Goal: Task Accomplishment & Management: Use online tool/utility

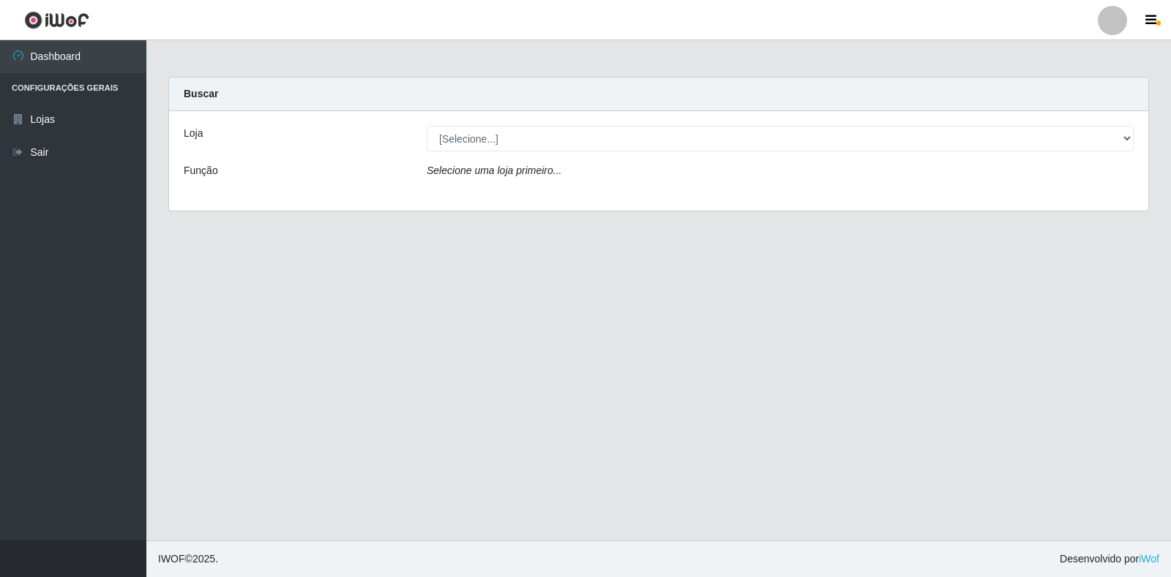
select select "495"
click at [427, 126] on select "[Selecione...] Atacado Vem - Loja 30 Laranjeiras Velha" at bounding box center [780, 139] width 707 height 26
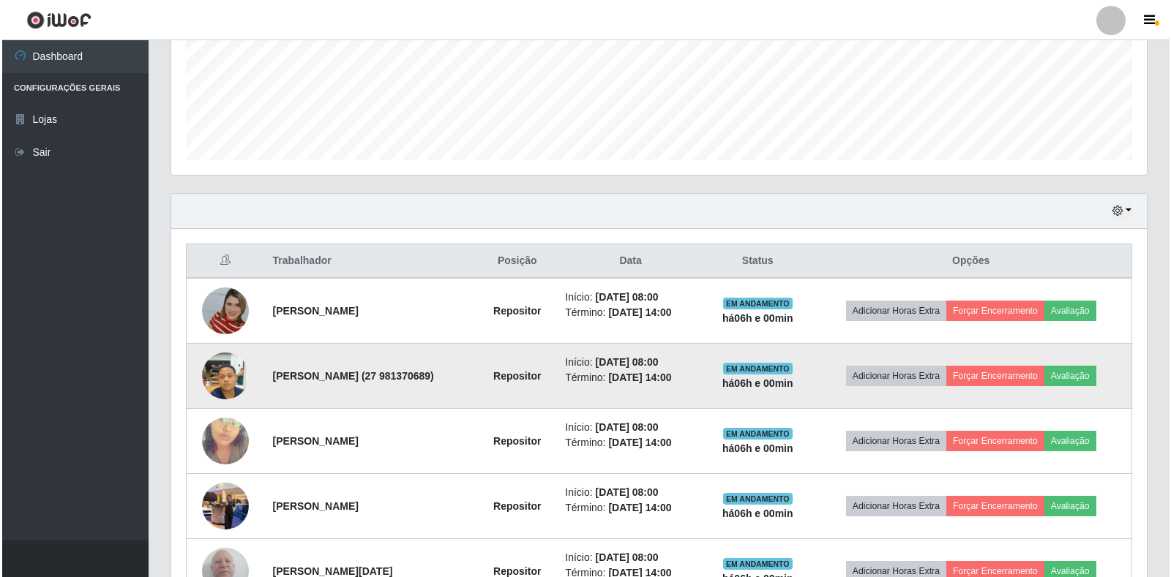
scroll to position [366, 0]
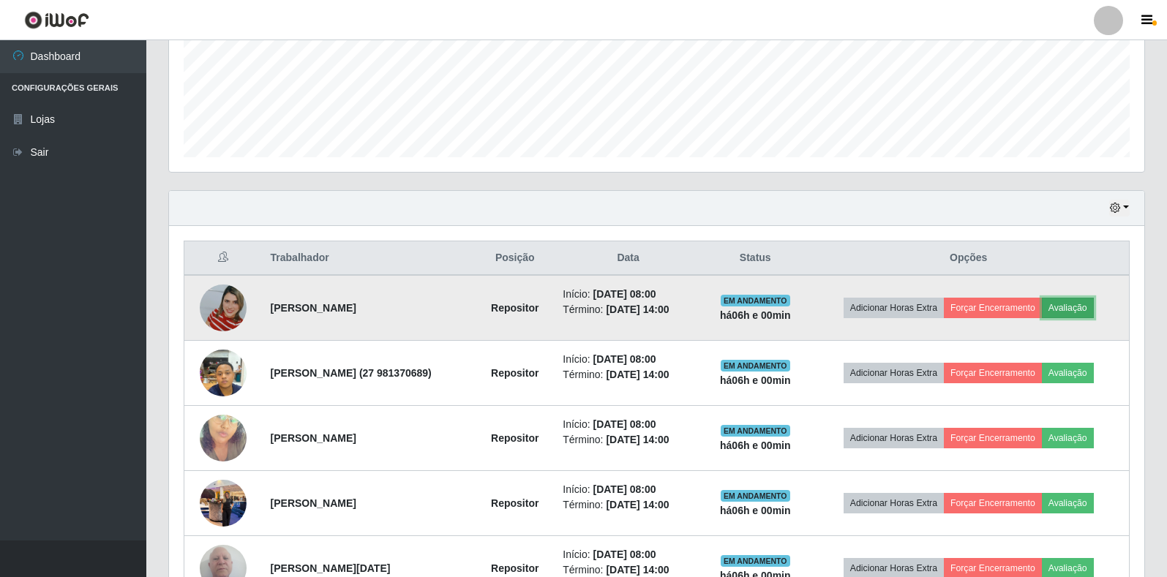
click at [1081, 310] on button "Avaliação" at bounding box center [1068, 308] width 52 height 20
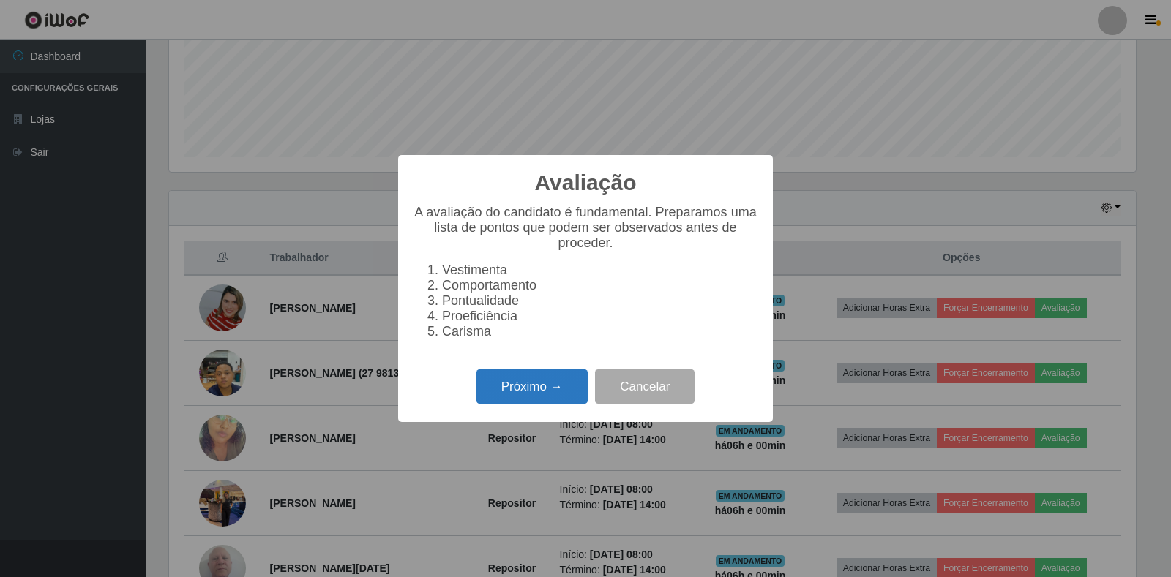
click at [528, 397] on button "Próximo →" at bounding box center [531, 387] width 111 height 34
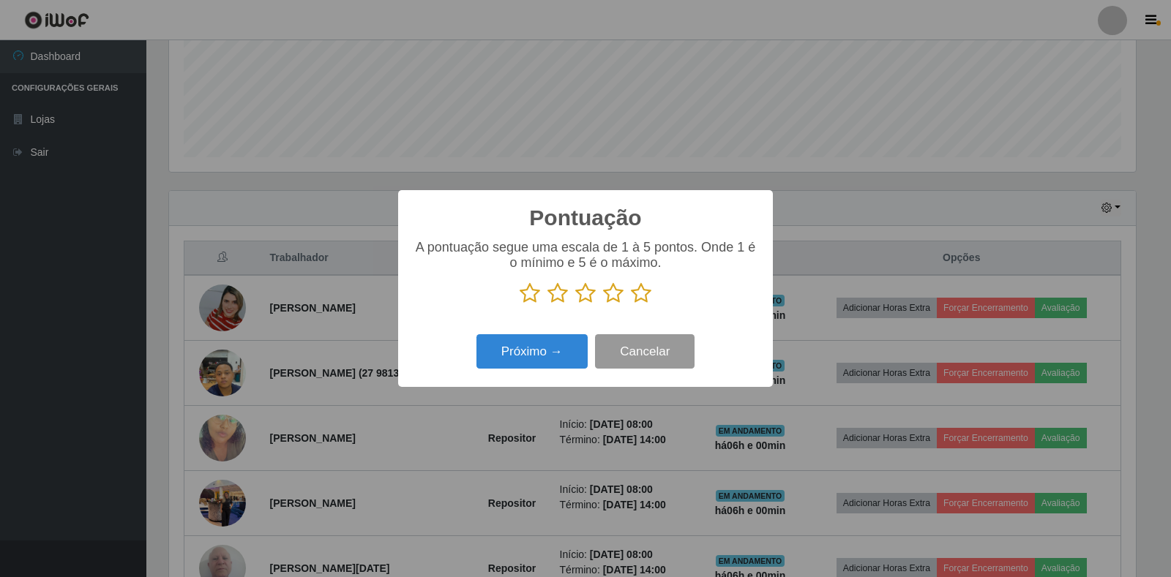
scroll to position [731582, 730919]
click at [641, 301] on icon at bounding box center [641, 294] width 20 height 22
click at [631, 304] on input "radio" at bounding box center [631, 304] width 0 height 0
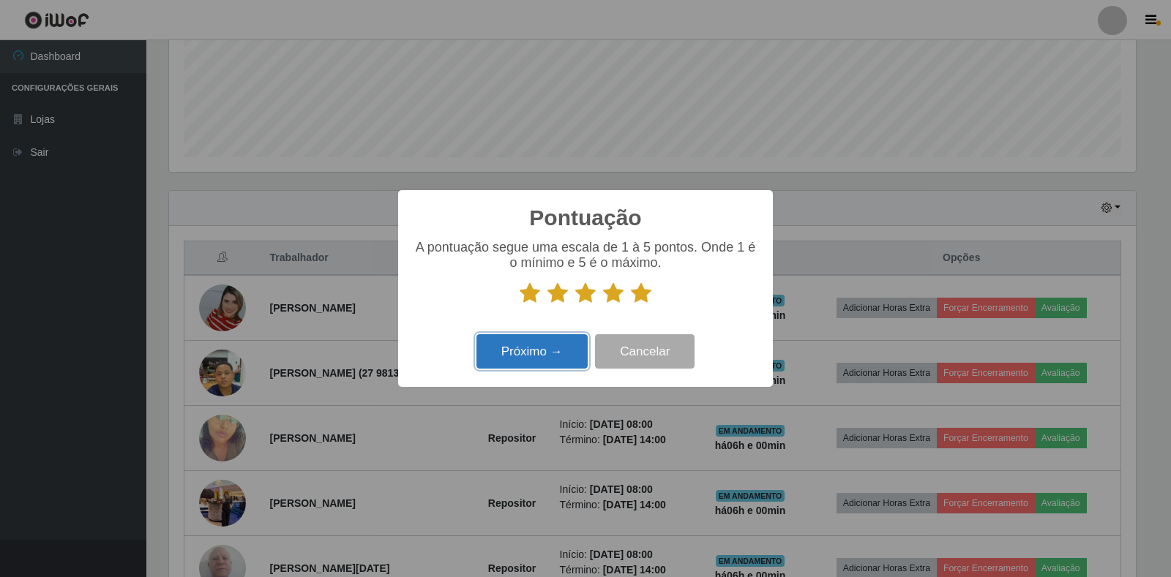
click at [517, 347] on button "Próximo →" at bounding box center [531, 351] width 111 height 34
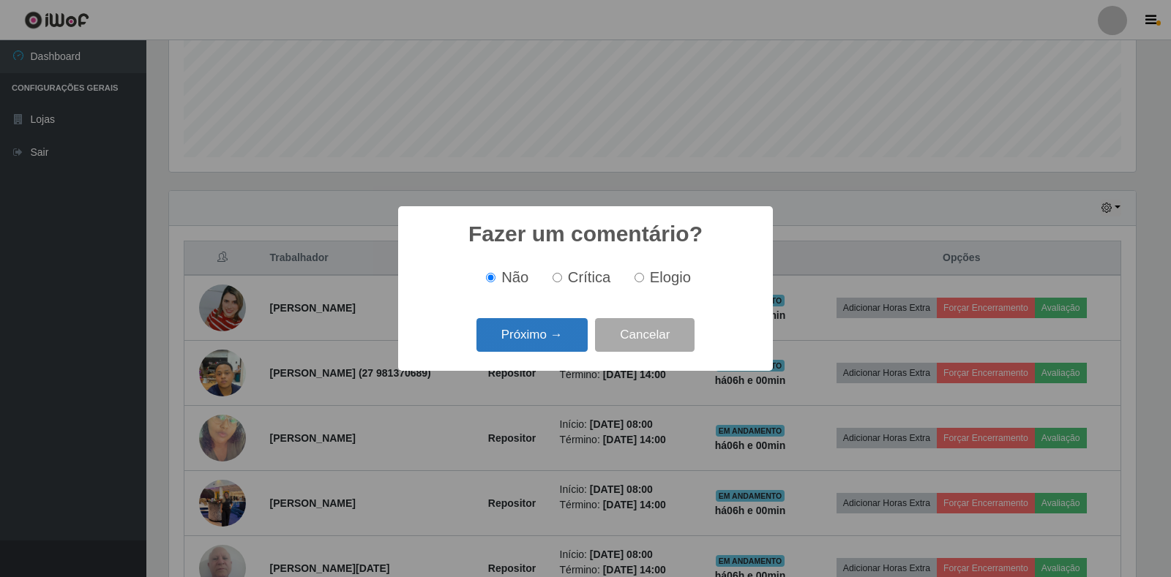
click at [531, 336] on button "Próximo →" at bounding box center [531, 335] width 111 height 34
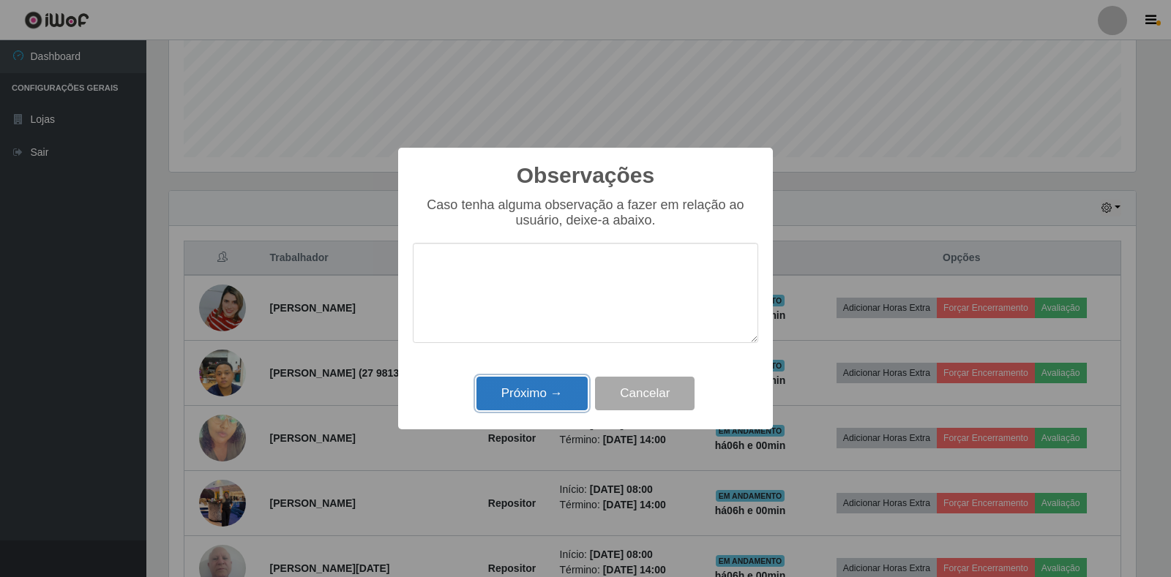
click at [519, 391] on button "Próximo →" at bounding box center [531, 394] width 111 height 34
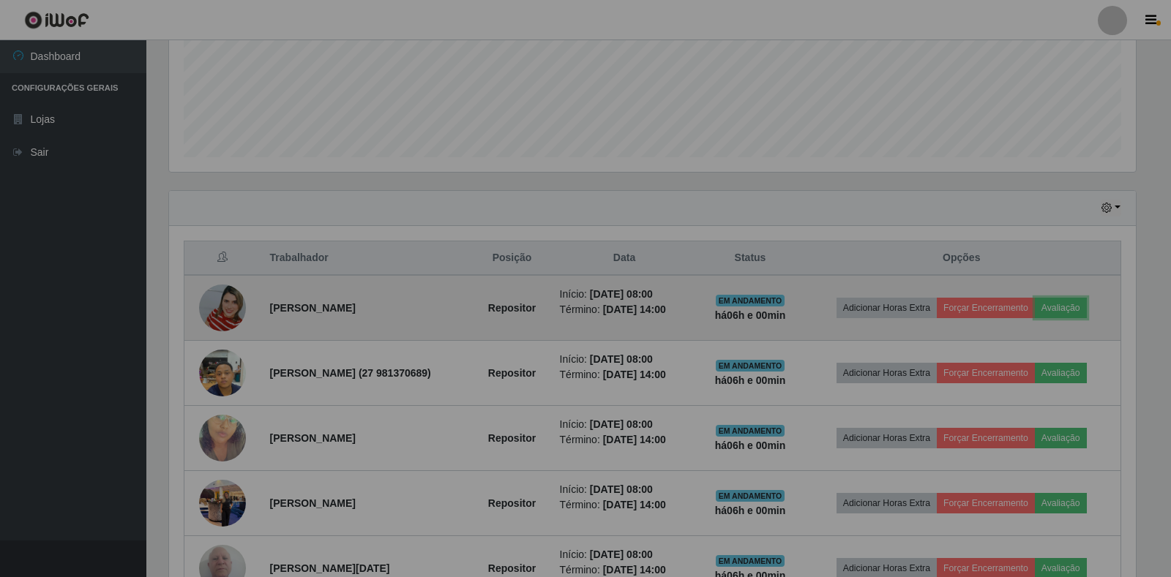
scroll to position [304, 976]
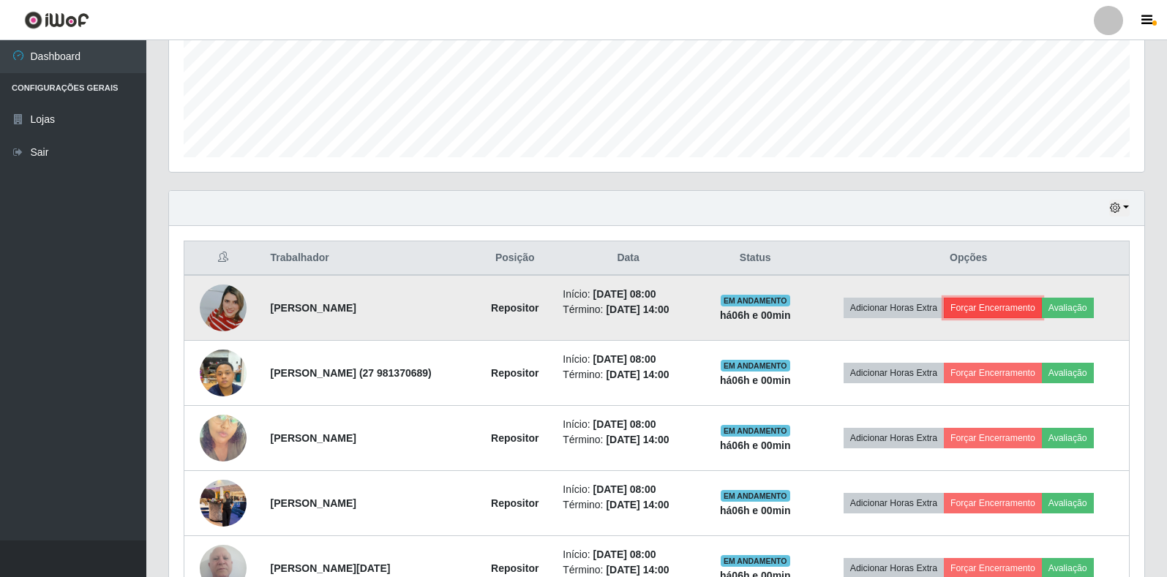
click at [995, 309] on button "Forçar Encerramento" at bounding box center [993, 308] width 98 height 20
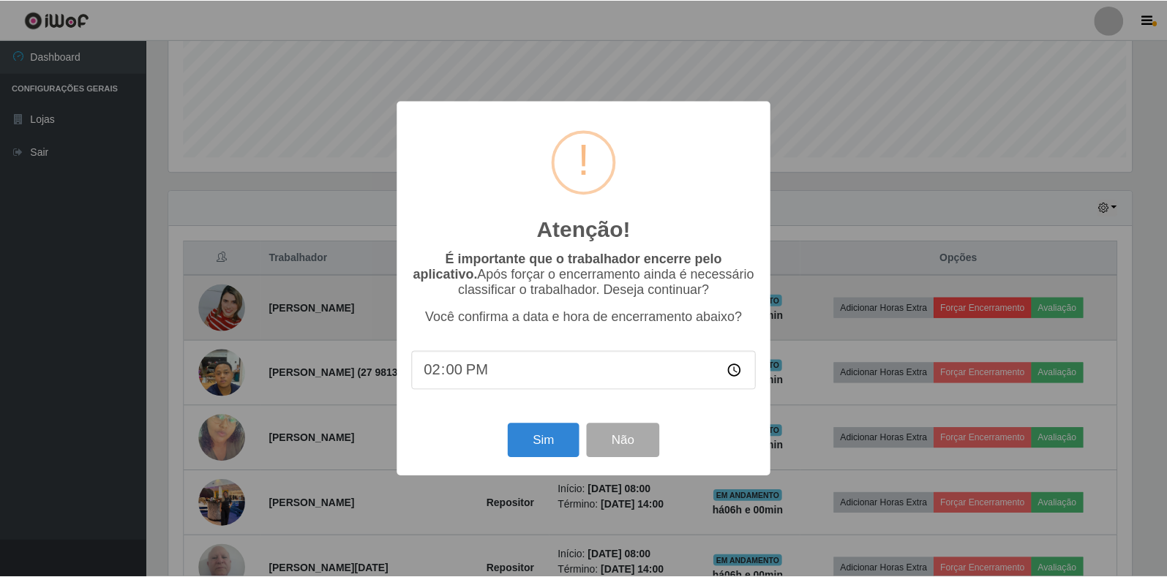
scroll to position [304, 967]
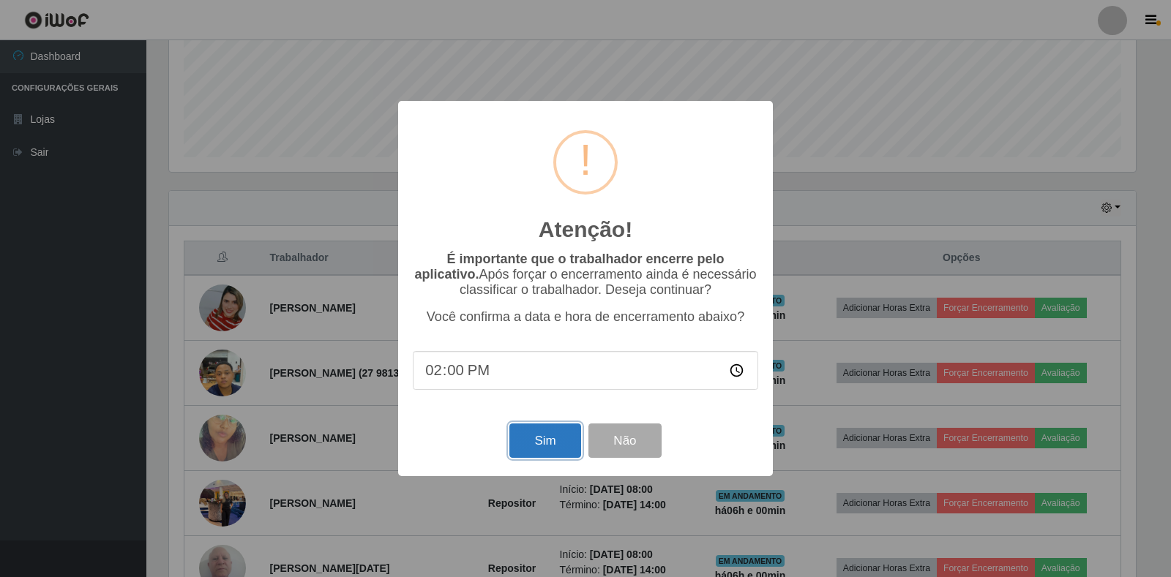
click at [536, 448] on button "Sim" at bounding box center [544, 441] width 71 height 34
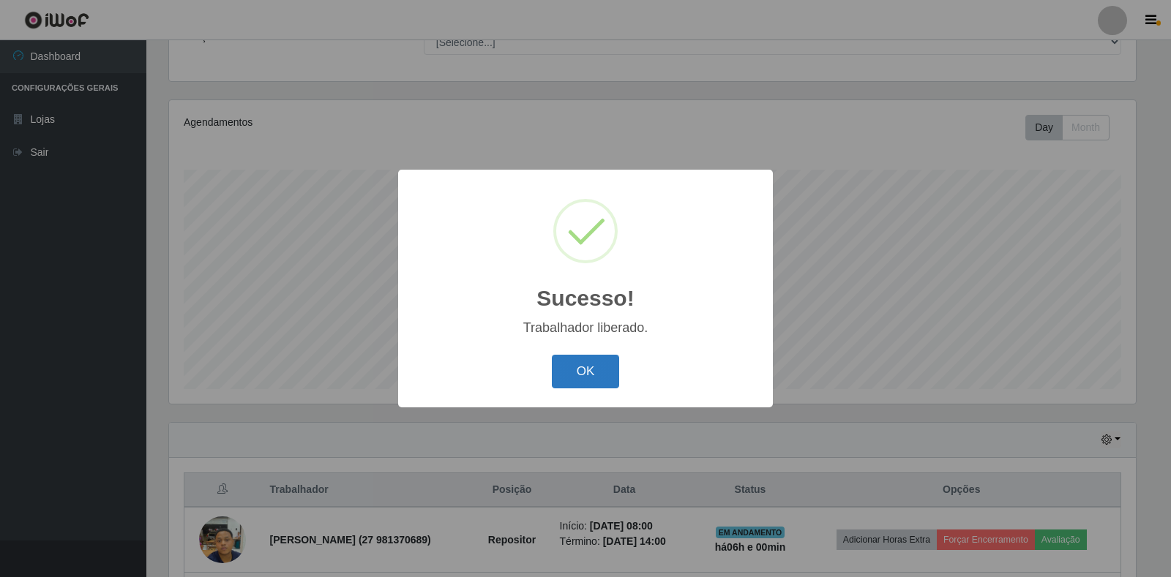
click at [580, 378] on button "OK" at bounding box center [586, 372] width 68 height 34
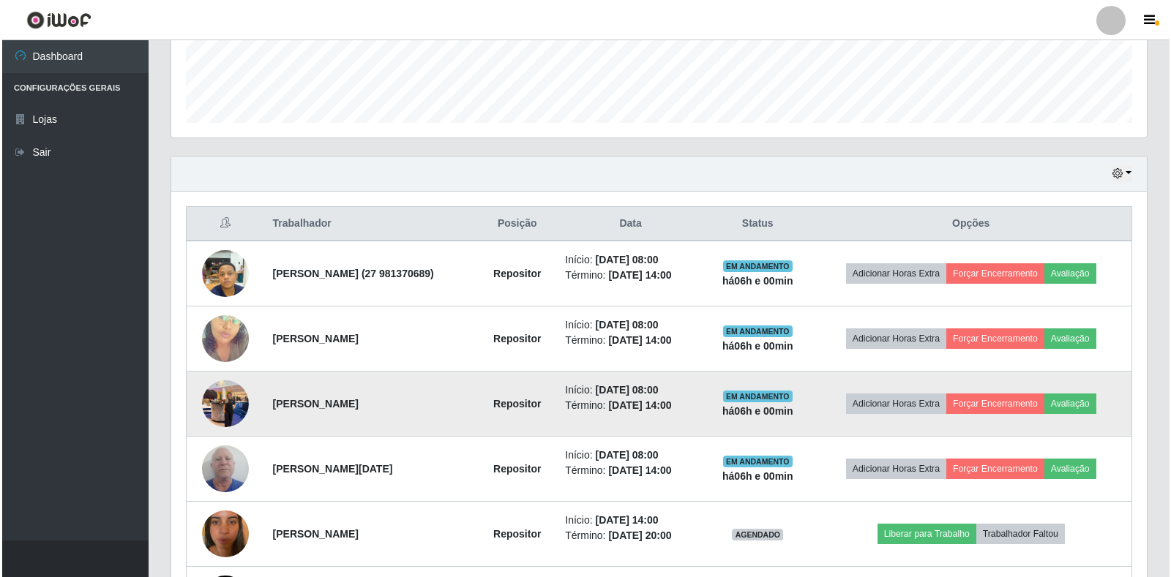
scroll to position [427, 0]
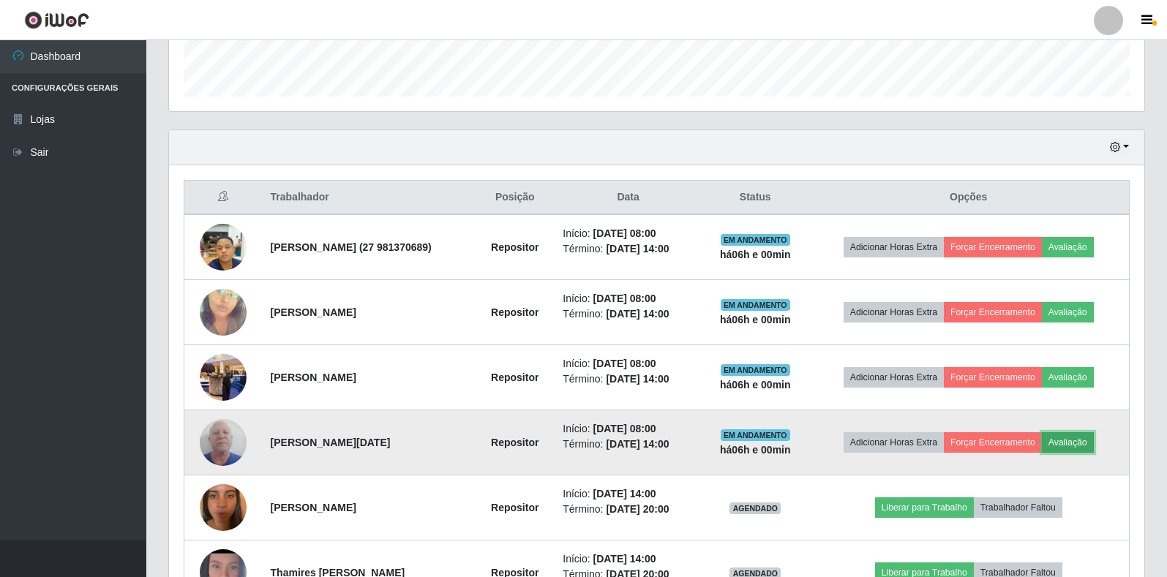
click at [1086, 442] on button "Avaliação" at bounding box center [1068, 443] width 52 height 20
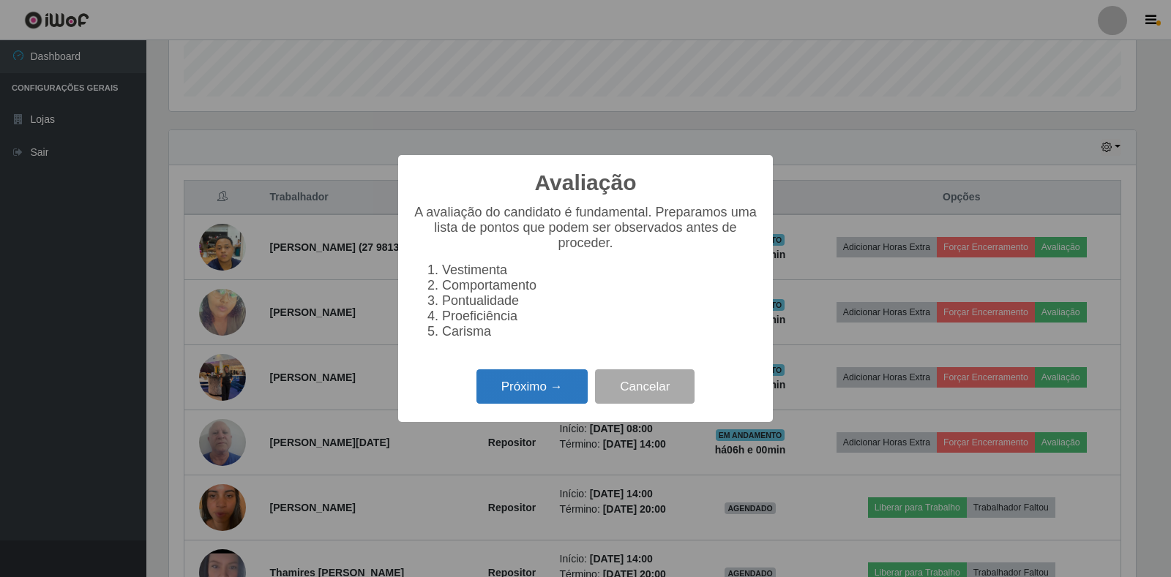
click at [528, 384] on button "Próximo →" at bounding box center [531, 387] width 111 height 34
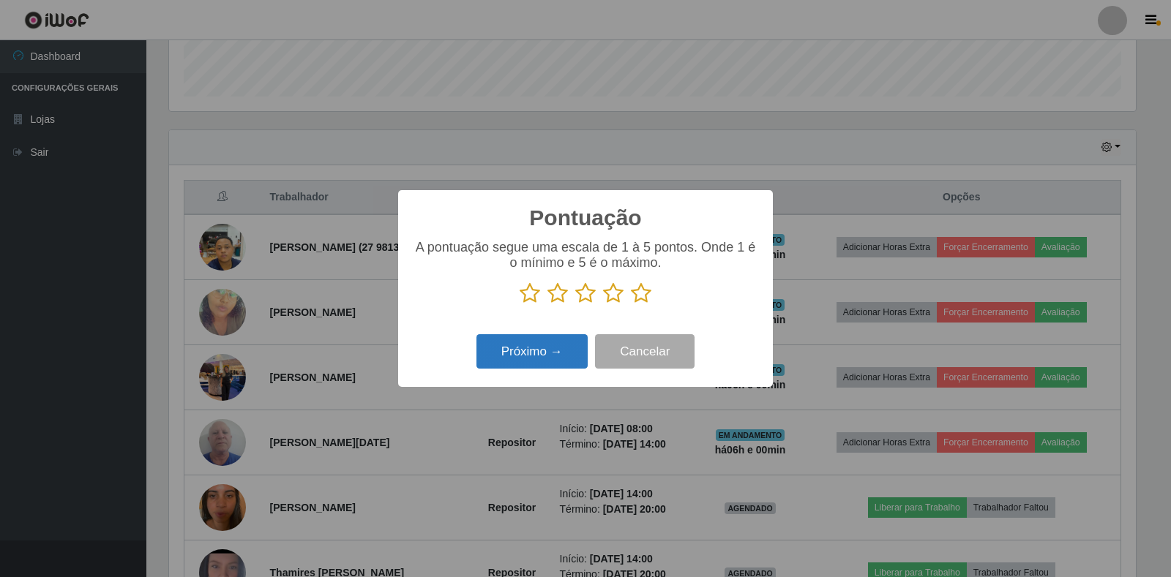
scroll to position [731582, 730919]
drag, startPoint x: 639, startPoint y: 293, endPoint x: 613, endPoint y: 304, distance: 28.5
click at [639, 293] on icon at bounding box center [641, 294] width 20 height 22
click at [631, 304] on input "radio" at bounding box center [631, 304] width 0 height 0
click at [532, 352] on button "Próximo →" at bounding box center [531, 351] width 111 height 34
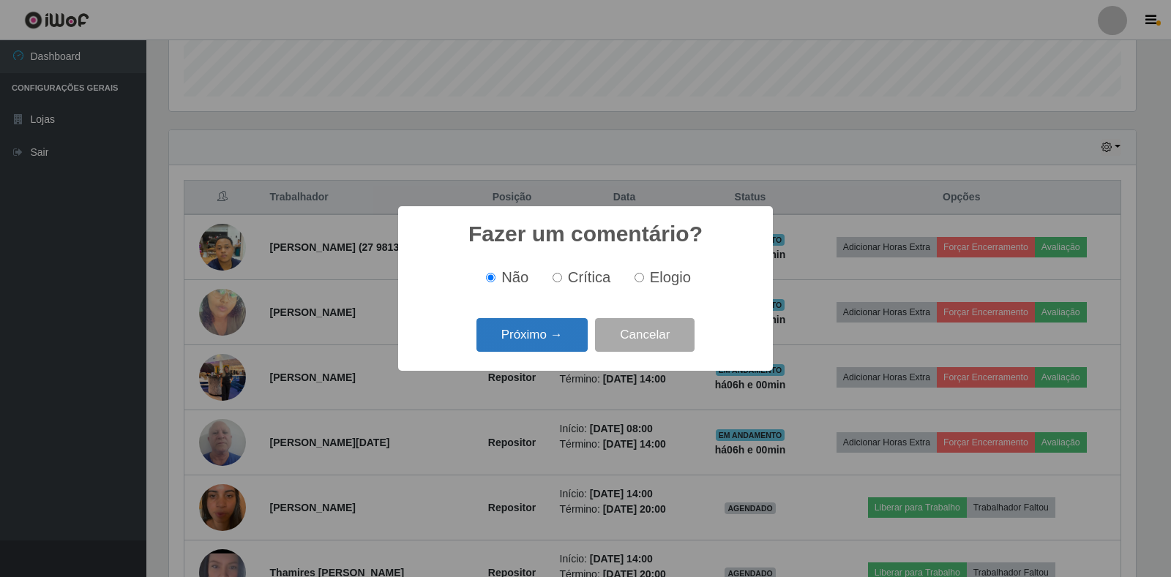
click at [514, 337] on button "Próximo →" at bounding box center [531, 335] width 111 height 34
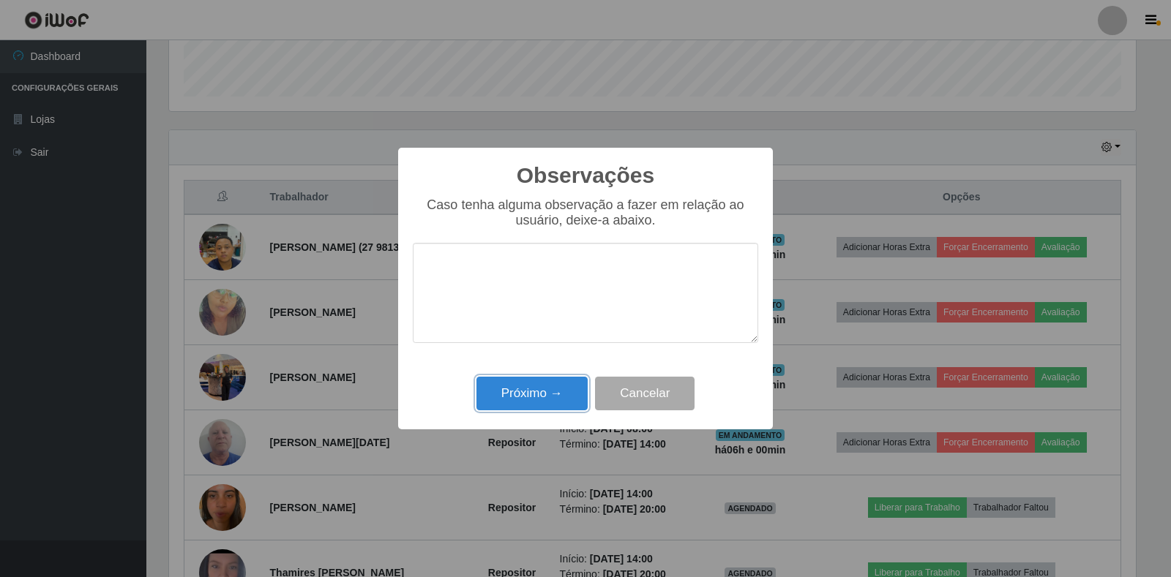
drag, startPoint x: 518, startPoint y: 390, endPoint x: 547, endPoint y: 379, distance: 30.6
click at [518, 390] on button "Próximo →" at bounding box center [531, 394] width 111 height 34
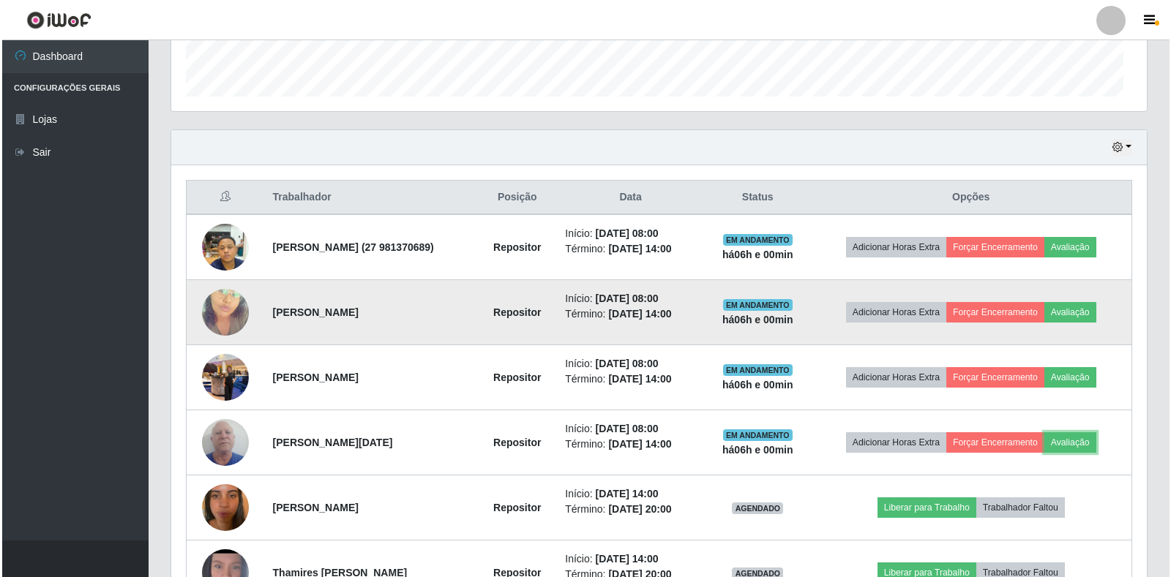
scroll to position [304, 976]
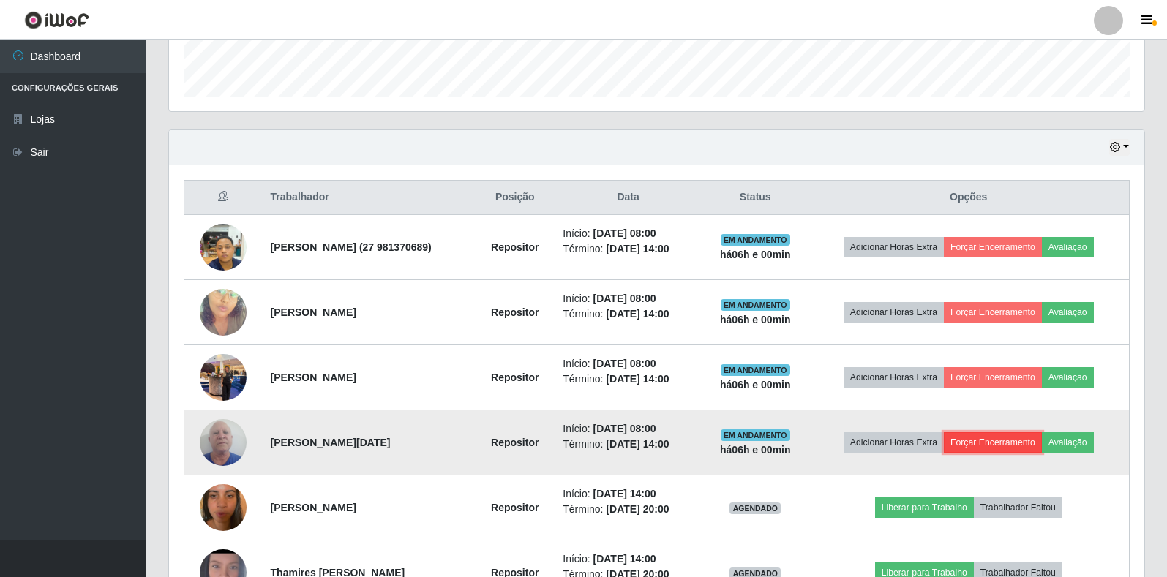
click at [1003, 441] on button "Forçar Encerramento" at bounding box center [993, 443] width 98 height 20
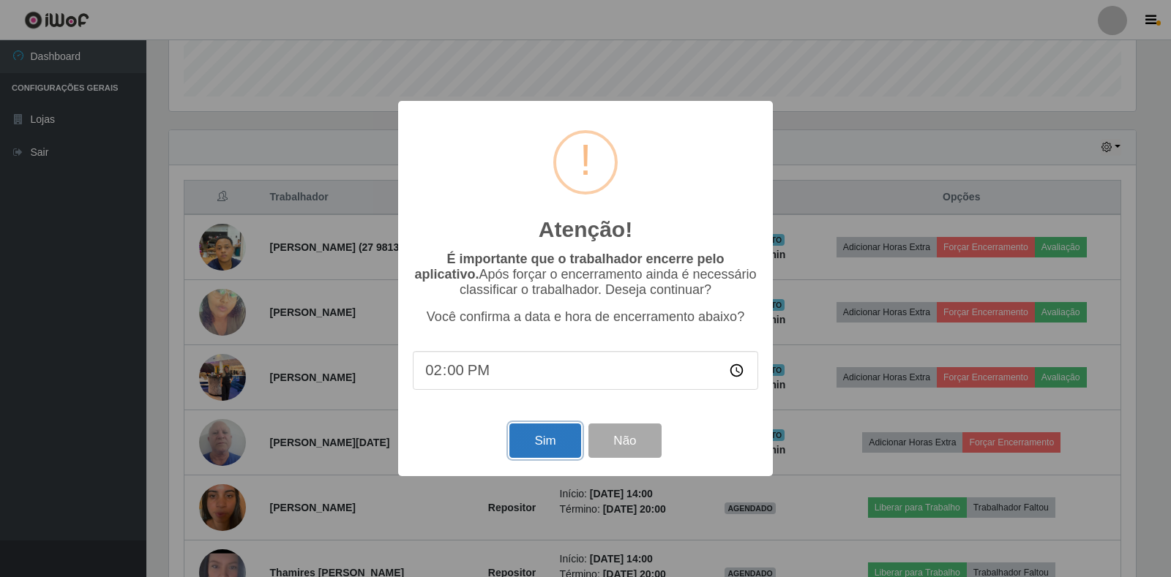
click at [529, 446] on button "Sim" at bounding box center [544, 441] width 71 height 34
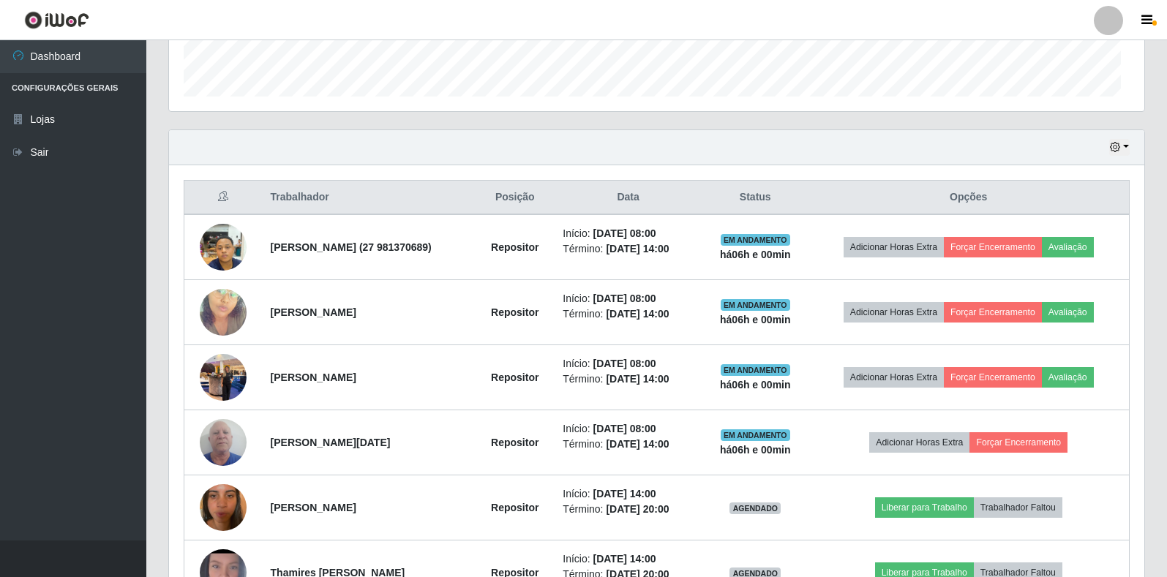
scroll to position [0, 0]
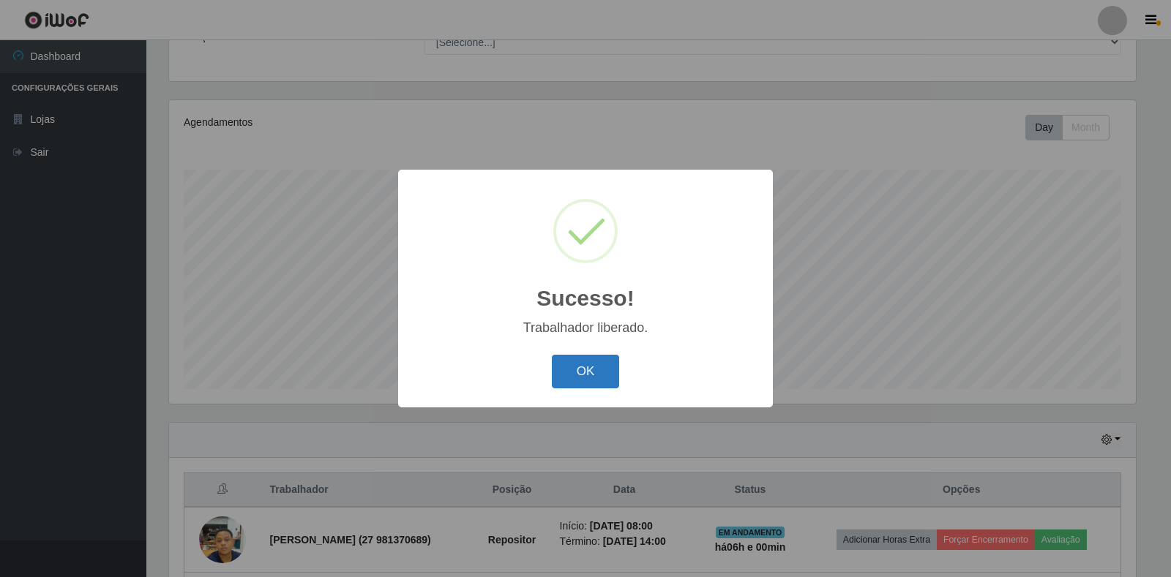
click at [616, 373] on button "OK" at bounding box center [586, 372] width 68 height 34
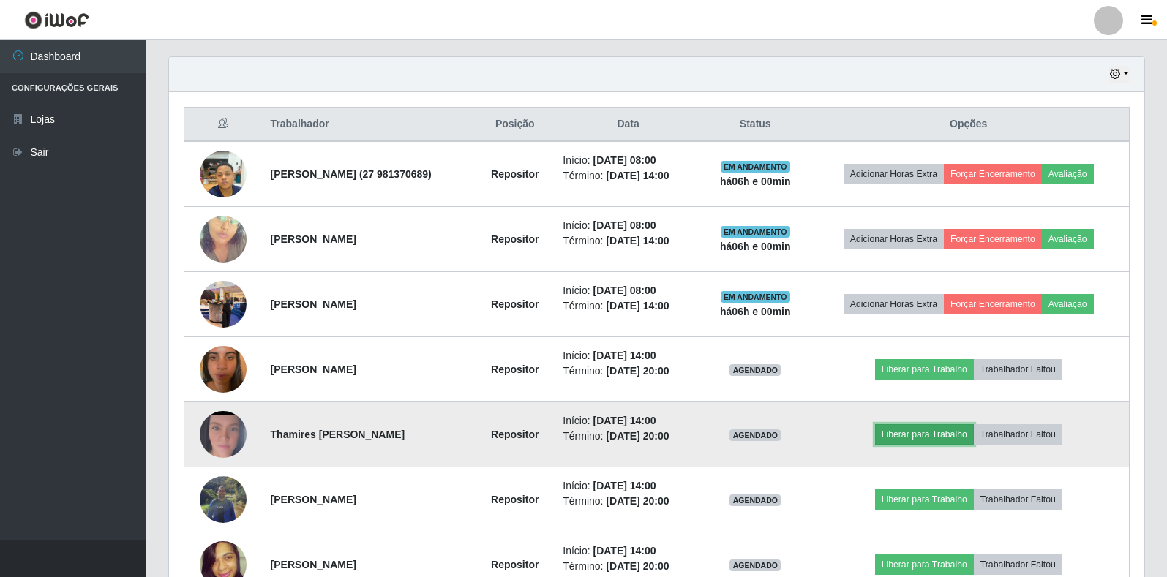
click at [910, 432] on button "Liberar para Trabalho" at bounding box center [924, 434] width 99 height 20
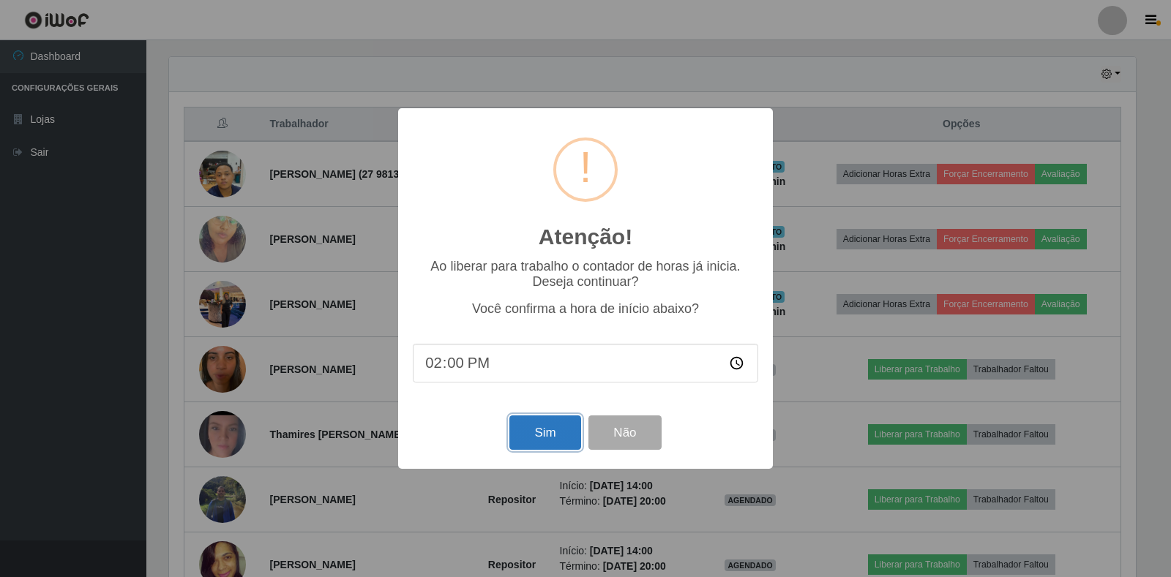
click at [540, 435] on button "Sim" at bounding box center [544, 433] width 71 height 34
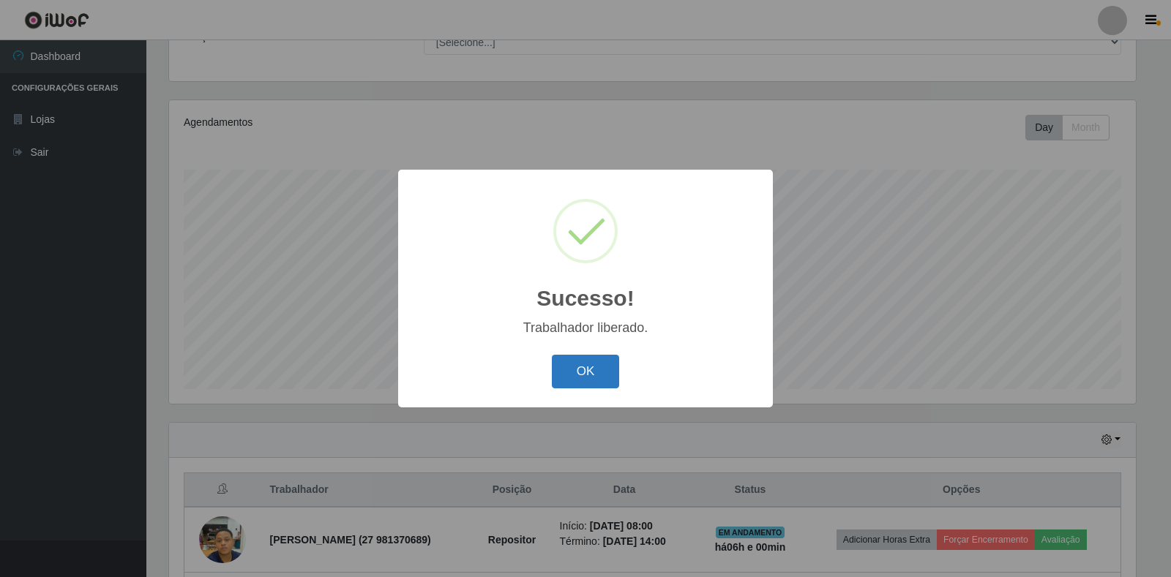
click at [577, 359] on button "OK" at bounding box center [586, 372] width 68 height 34
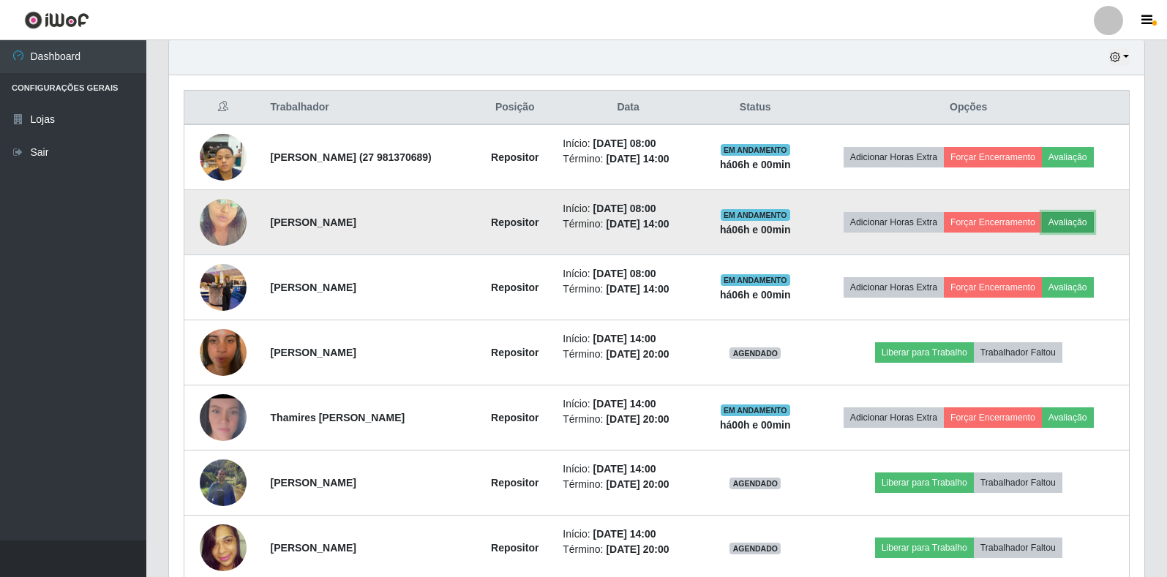
click at [1076, 223] on button "Avaliação" at bounding box center [1068, 222] width 52 height 20
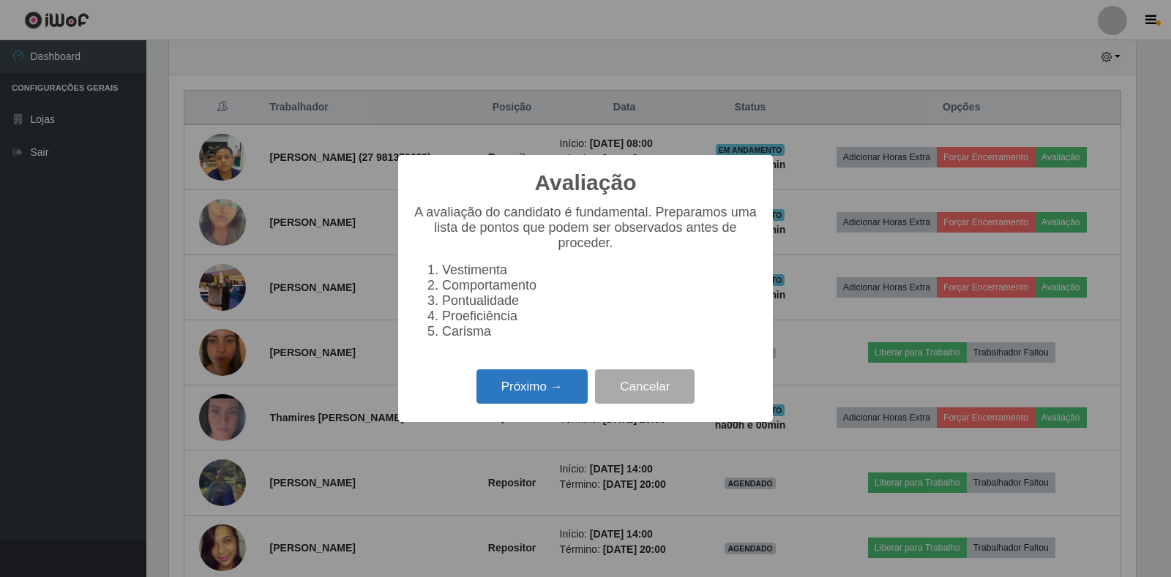
click at [535, 392] on button "Próximo →" at bounding box center [531, 387] width 111 height 34
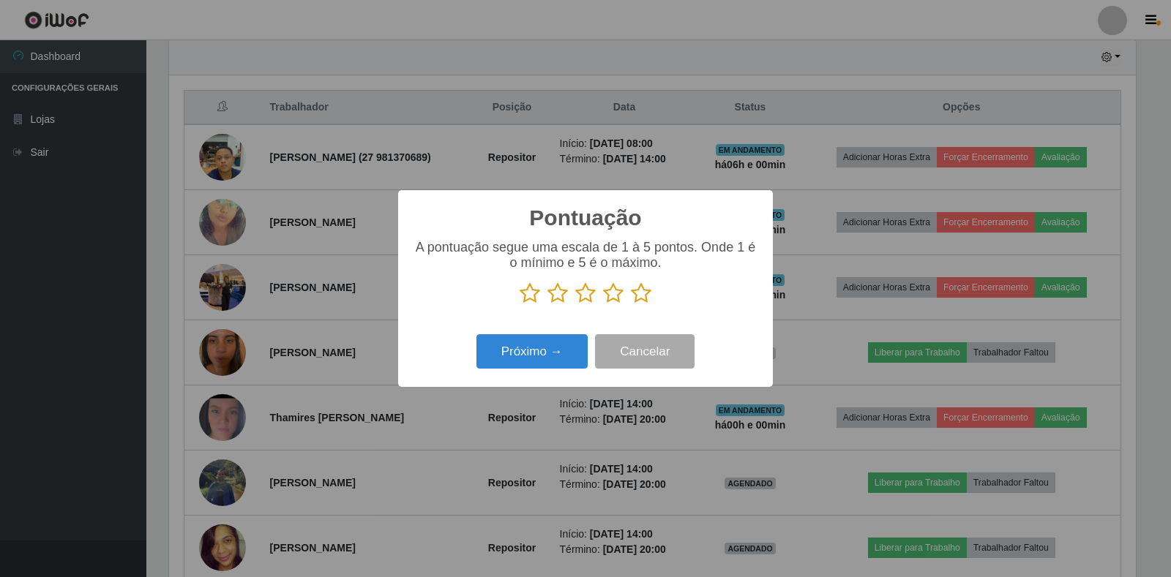
click at [632, 291] on icon at bounding box center [641, 294] width 20 height 22
click at [631, 304] on input "radio" at bounding box center [631, 304] width 0 height 0
click at [531, 352] on button "Próximo →" at bounding box center [531, 351] width 111 height 34
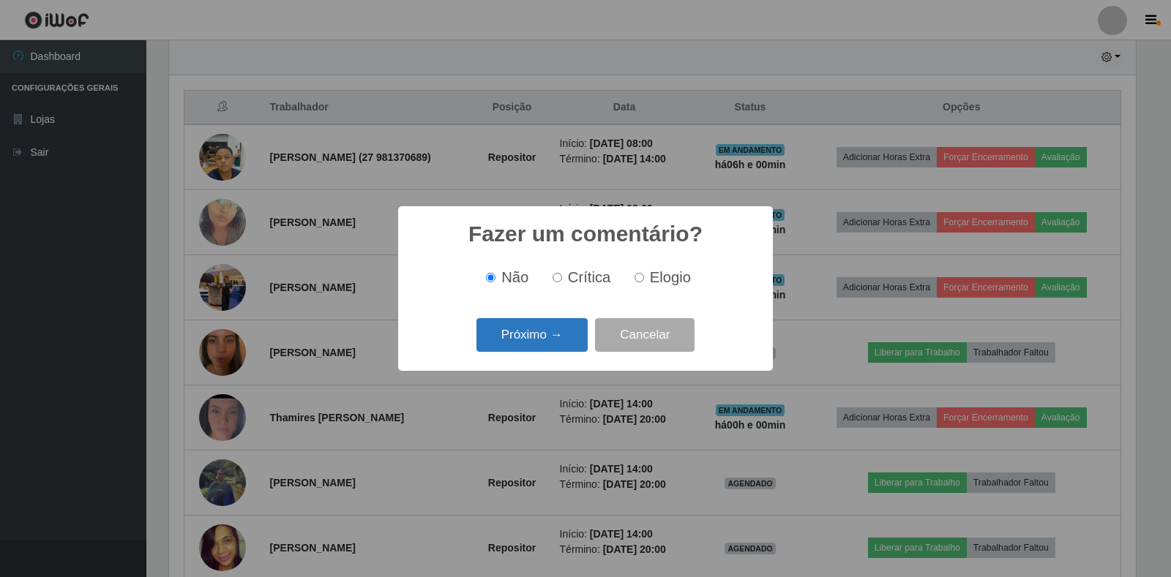
click at [557, 332] on button "Próximo →" at bounding box center [531, 335] width 111 height 34
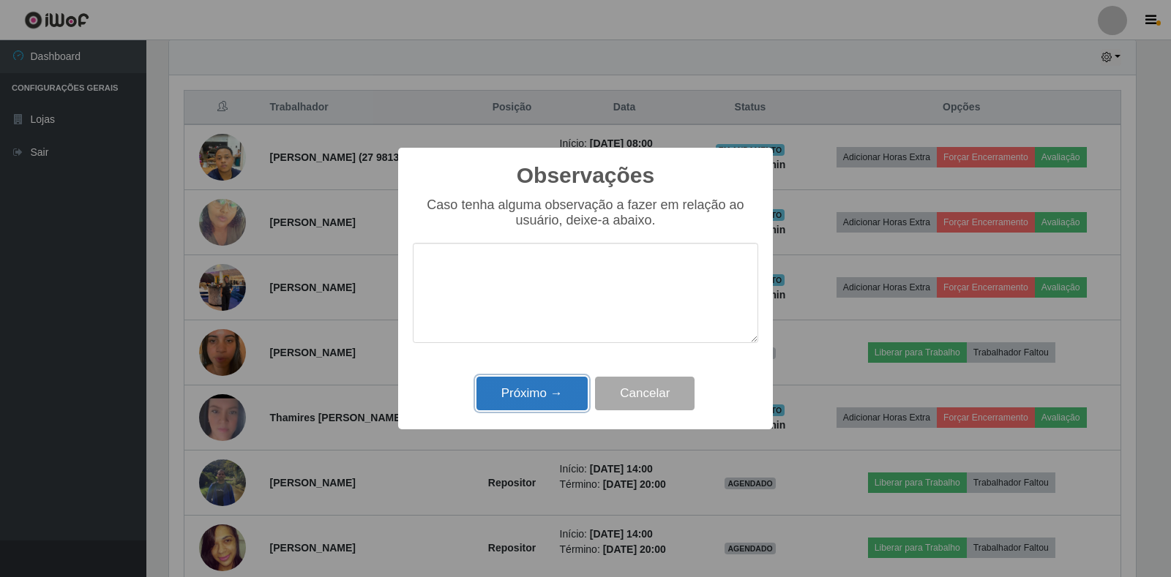
click at [542, 389] on button "Próximo →" at bounding box center [531, 394] width 111 height 34
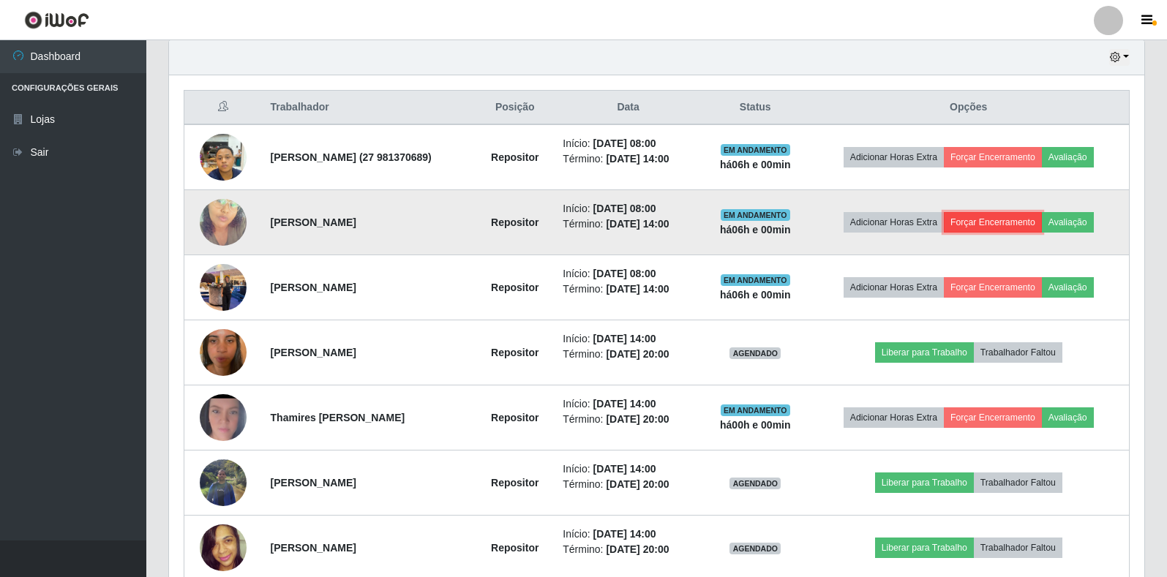
click at [1004, 225] on button "Forçar Encerramento" at bounding box center [993, 222] width 98 height 20
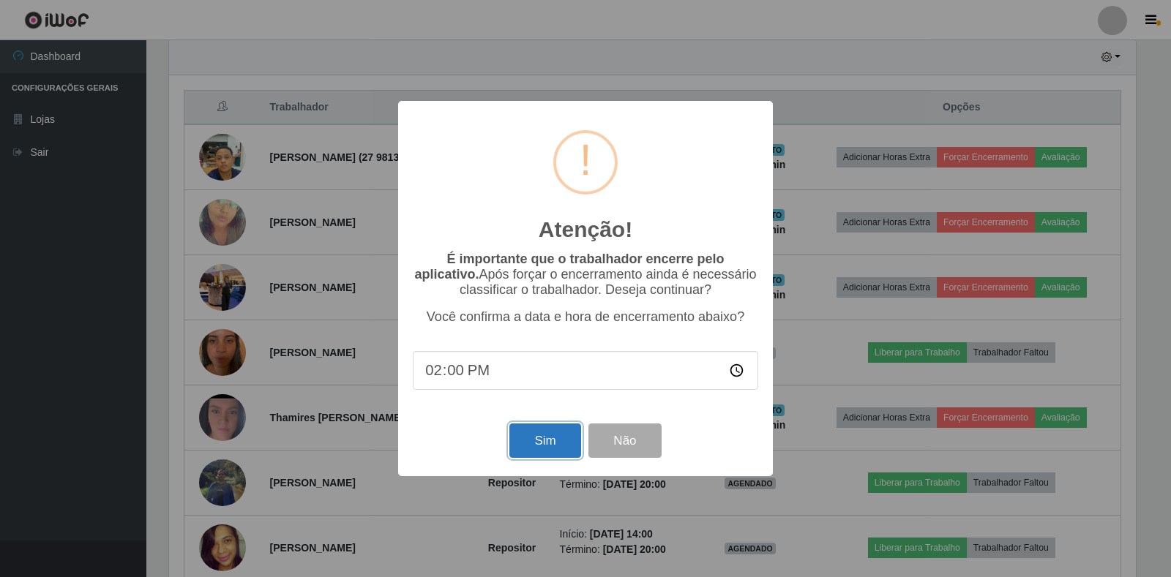
click at [535, 449] on button "Sim" at bounding box center [544, 441] width 71 height 34
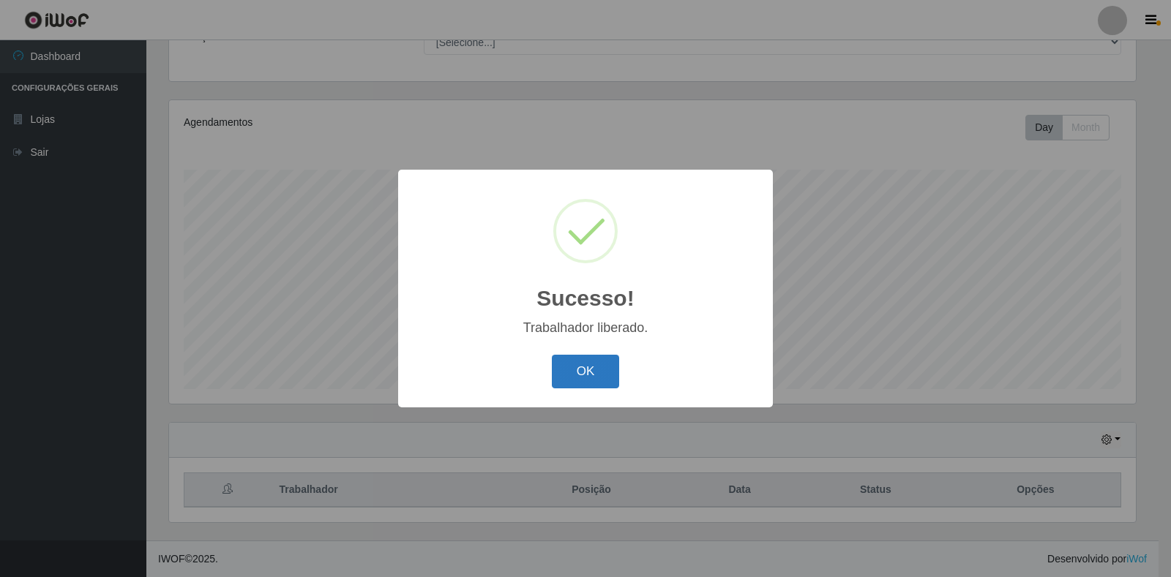
click at [610, 376] on button "OK" at bounding box center [586, 372] width 68 height 34
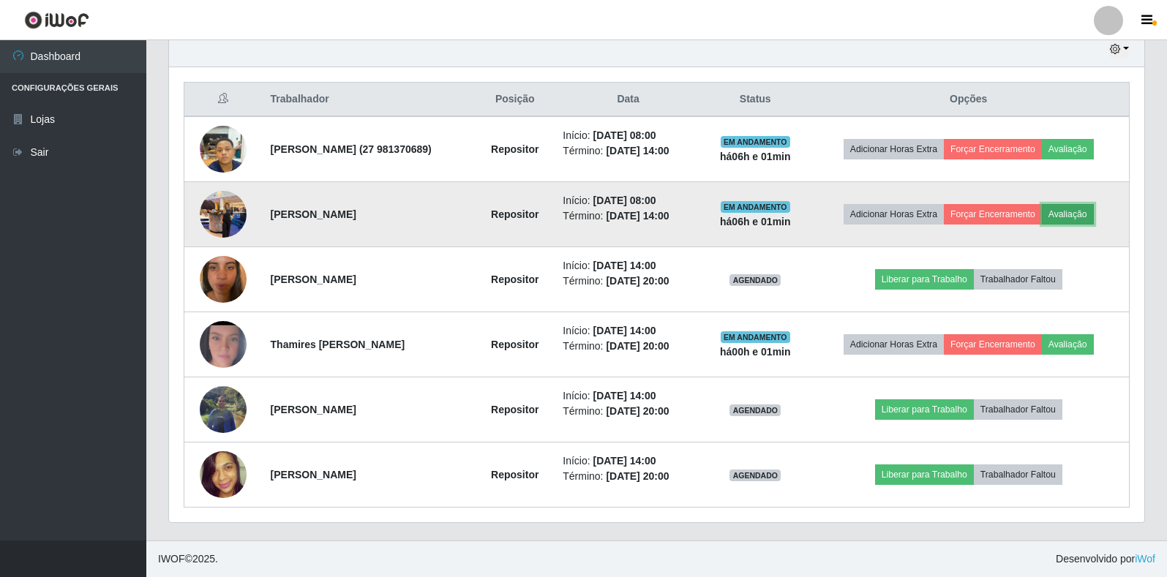
click at [1091, 214] on button "Avaliação" at bounding box center [1068, 214] width 52 height 20
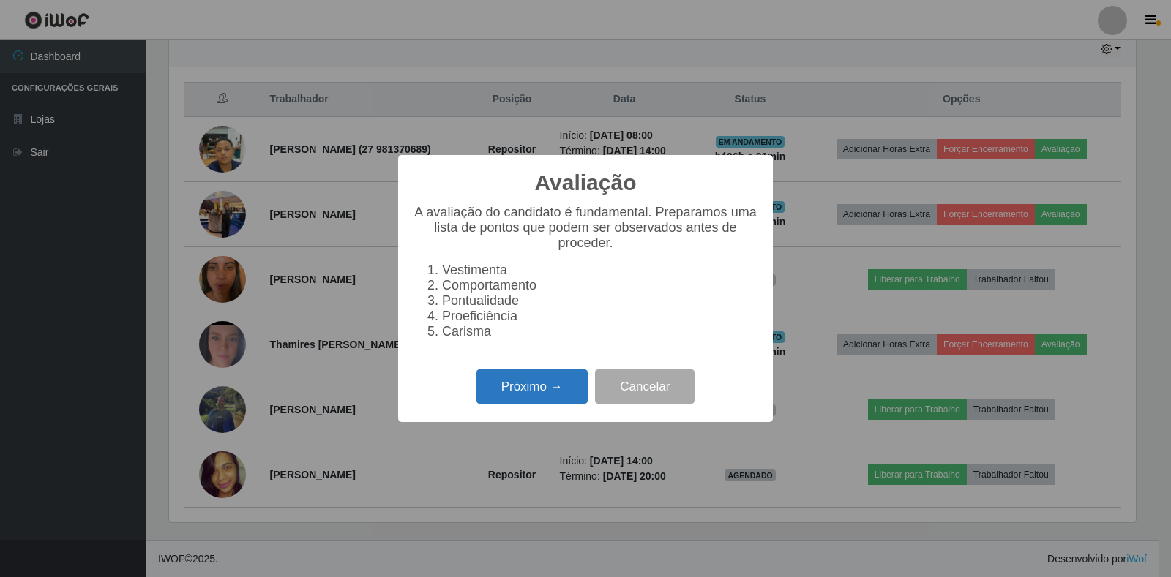
click at [506, 392] on button "Próximo →" at bounding box center [531, 387] width 111 height 34
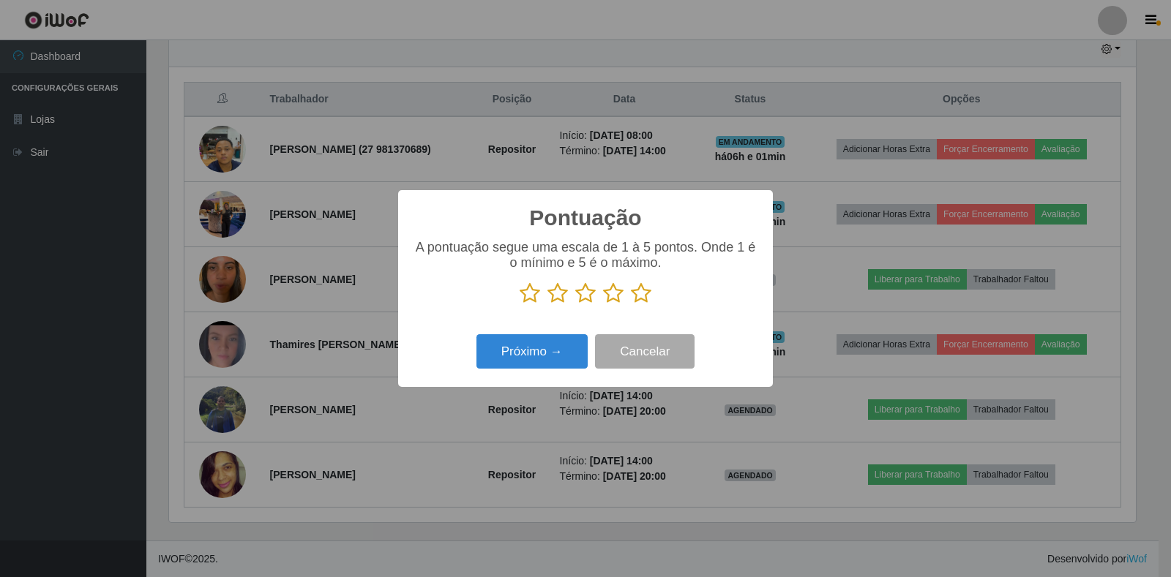
click at [643, 295] on icon at bounding box center [641, 294] width 20 height 22
click at [631, 304] on input "radio" at bounding box center [631, 304] width 0 height 0
click at [534, 352] on button "Próximo →" at bounding box center [531, 351] width 111 height 34
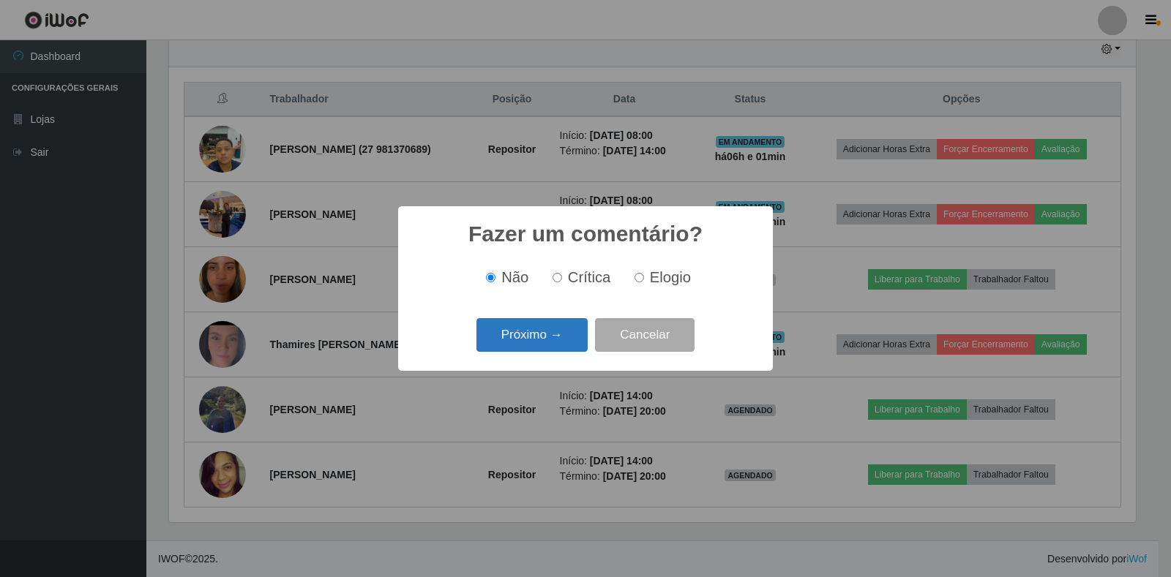
click at [541, 337] on button "Próximo →" at bounding box center [531, 335] width 111 height 34
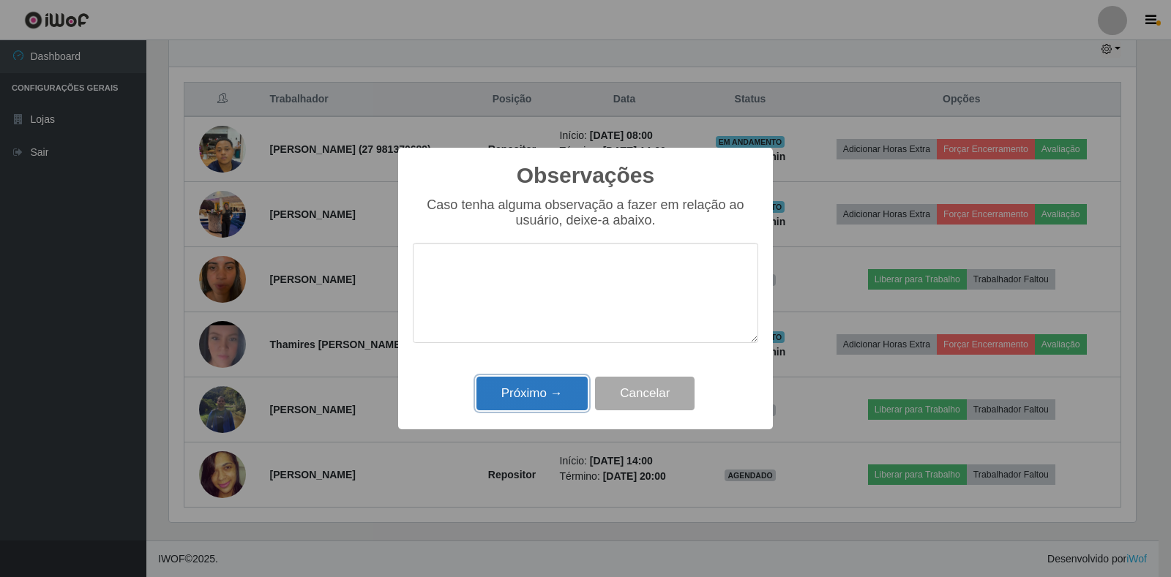
click at [529, 401] on button "Próximo →" at bounding box center [531, 394] width 111 height 34
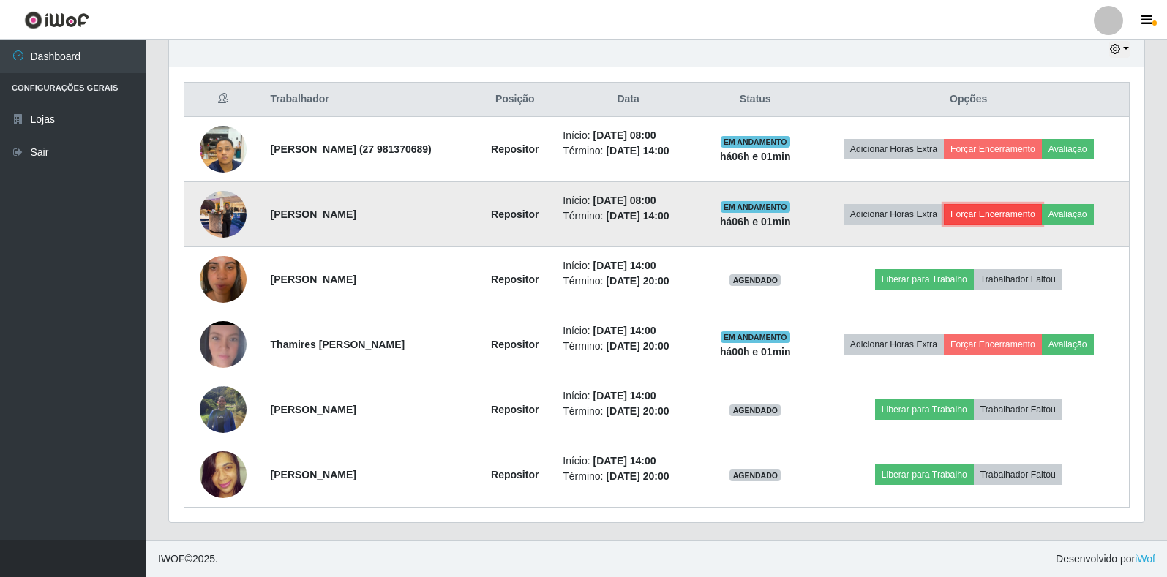
click at [995, 214] on button "Forçar Encerramento" at bounding box center [993, 214] width 98 height 20
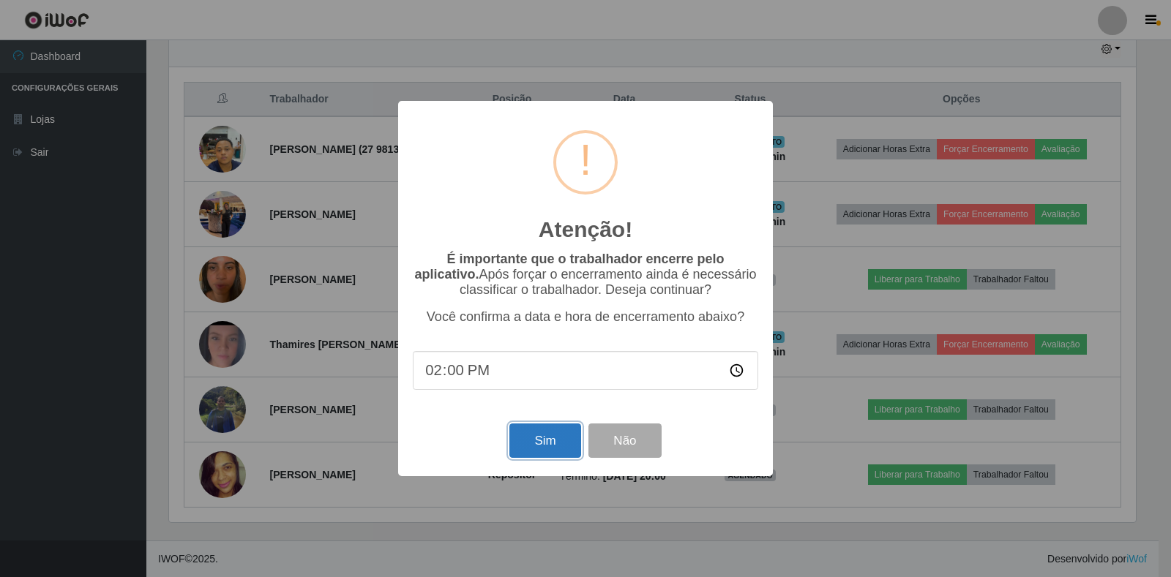
click at [538, 439] on button "Sim" at bounding box center [544, 441] width 71 height 34
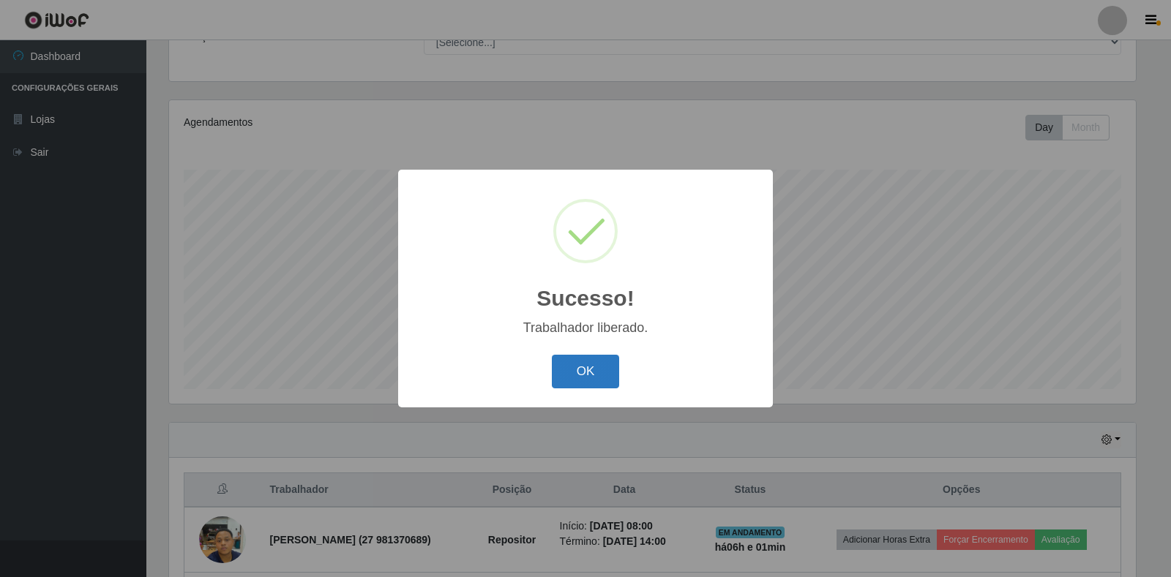
click at [577, 370] on button "OK" at bounding box center [586, 372] width 68 height 34
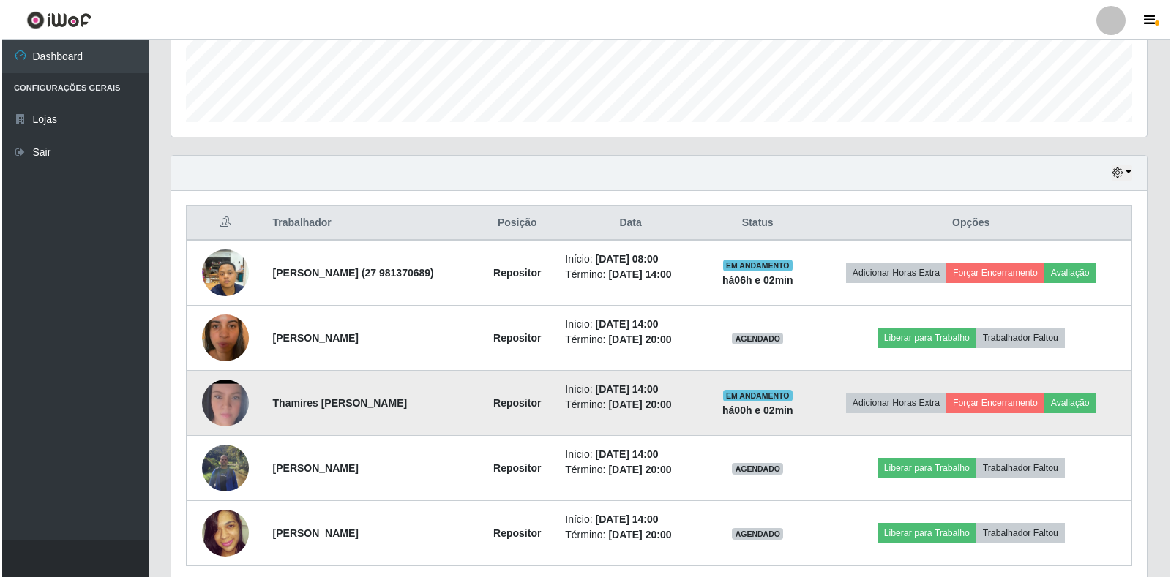
scroll to position [427, 0]
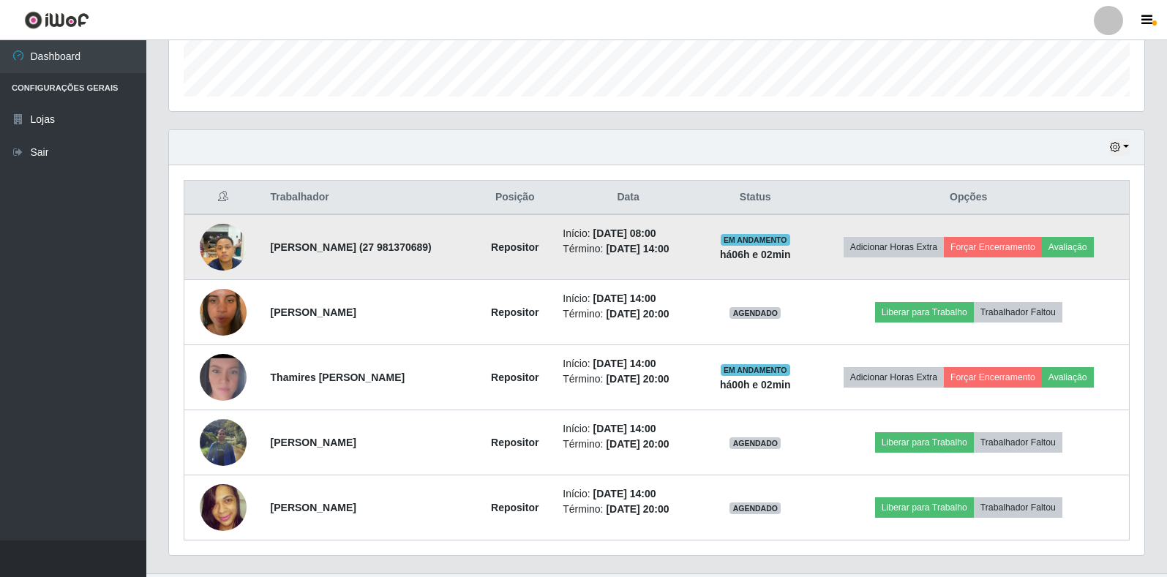
click at [226, 243] on img at bounding box center [223, 247] width 47 height 62
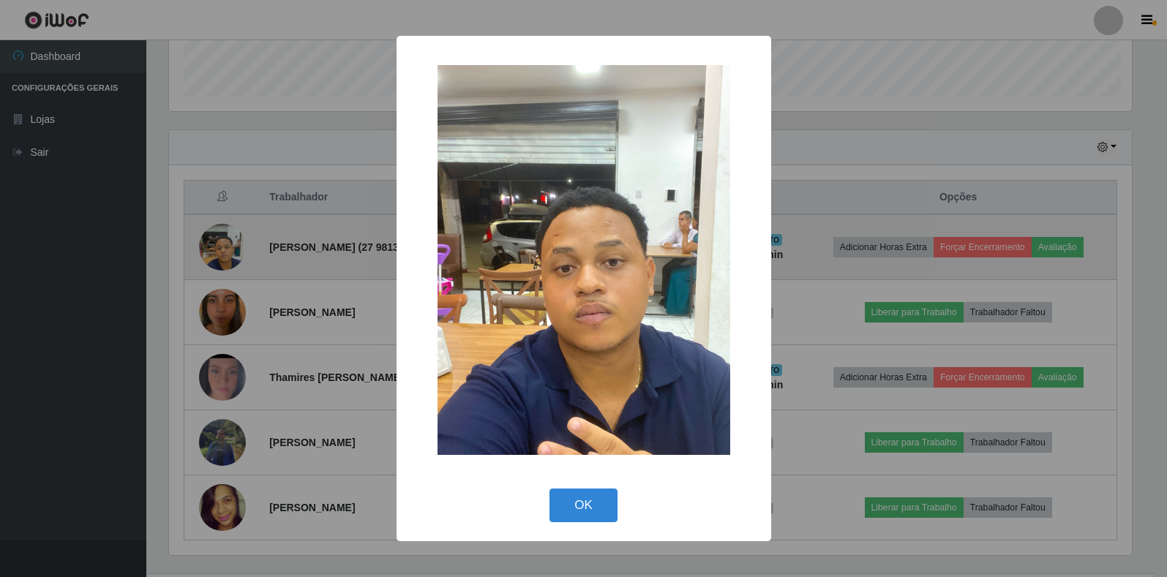
scroll to position [304, 967]
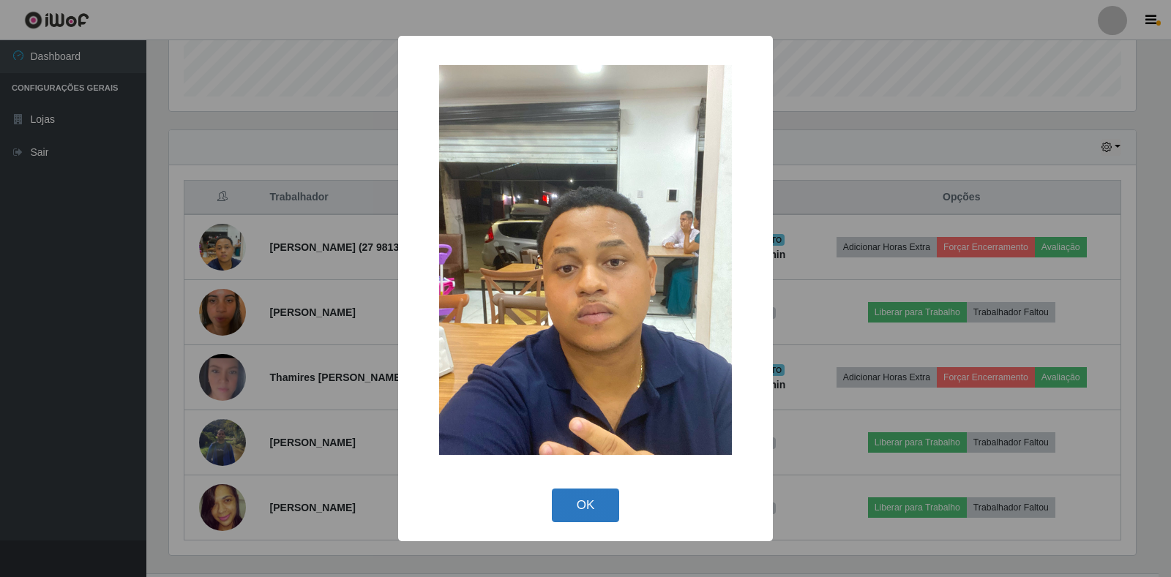
click at [590, 503] on button "OK" at bounding box center [586, 506] width 68 height 34
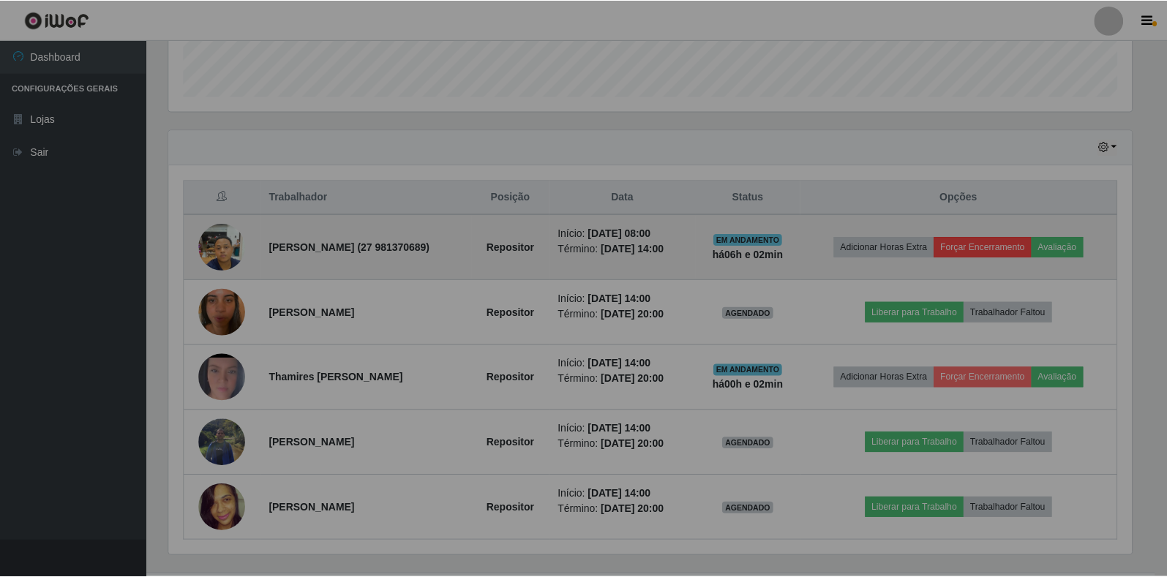
scroll to position [304, 976]
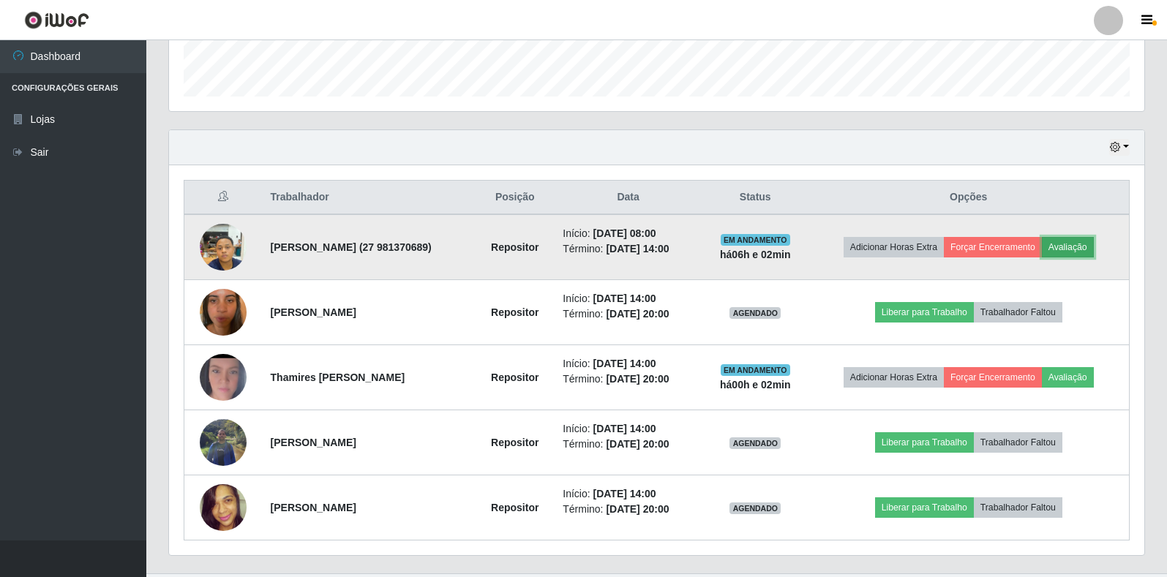
click at [1088, 247] on button "Avaliação" at bounding box center [1068, 247] width 52 height 20
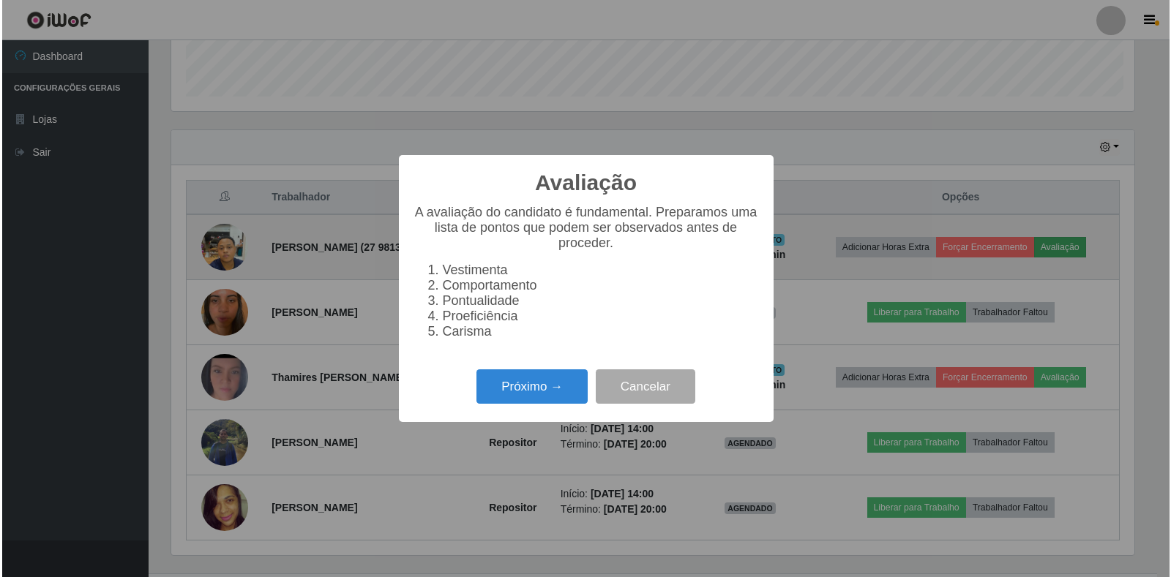
scroll to position [304, 967]
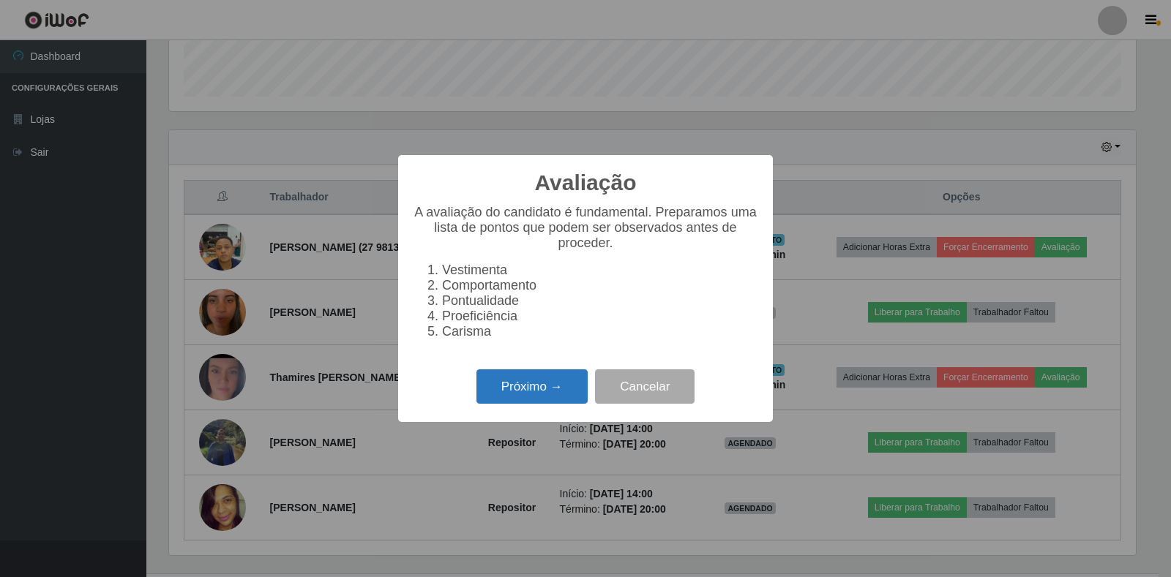
click at [505, 390] on button "Próximo →" at bounding box center [531, 387] width 111 height 34
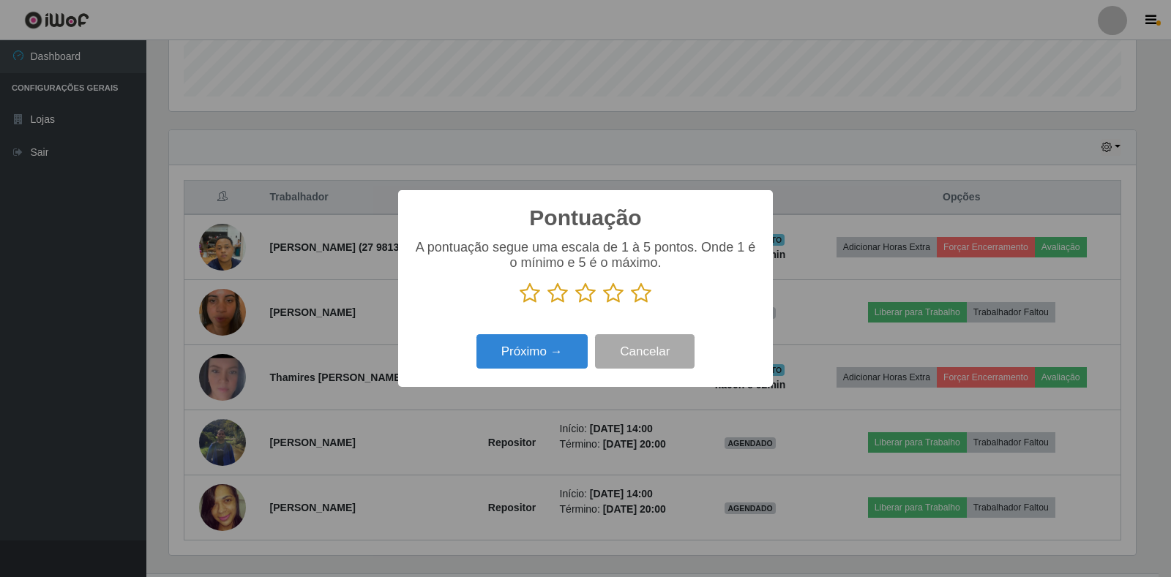
click at [639, 298] on icon at bounding box center [641, 294] width 20 height 22
click at [631, 304] on input "radio" at bounding box center [631, 304] width 0 height 0
click at [531, 357] on button "Próximo →" at bounding box center [531, 351] width 111 height 34
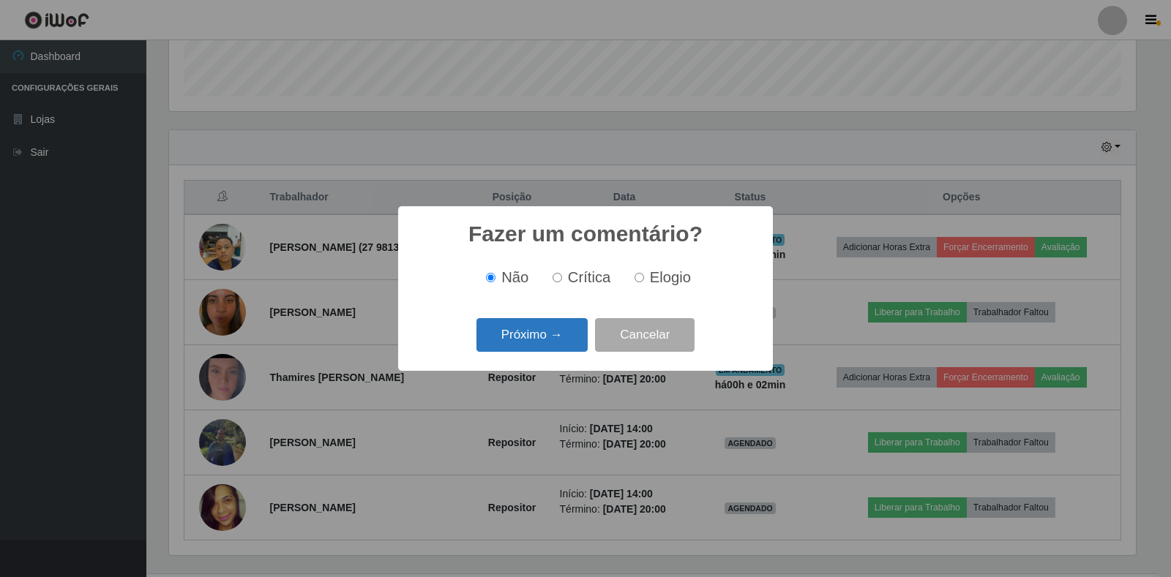
click at [567, 329] on button "Próximo →" at bounding box center [531, 335] width 111 height 34
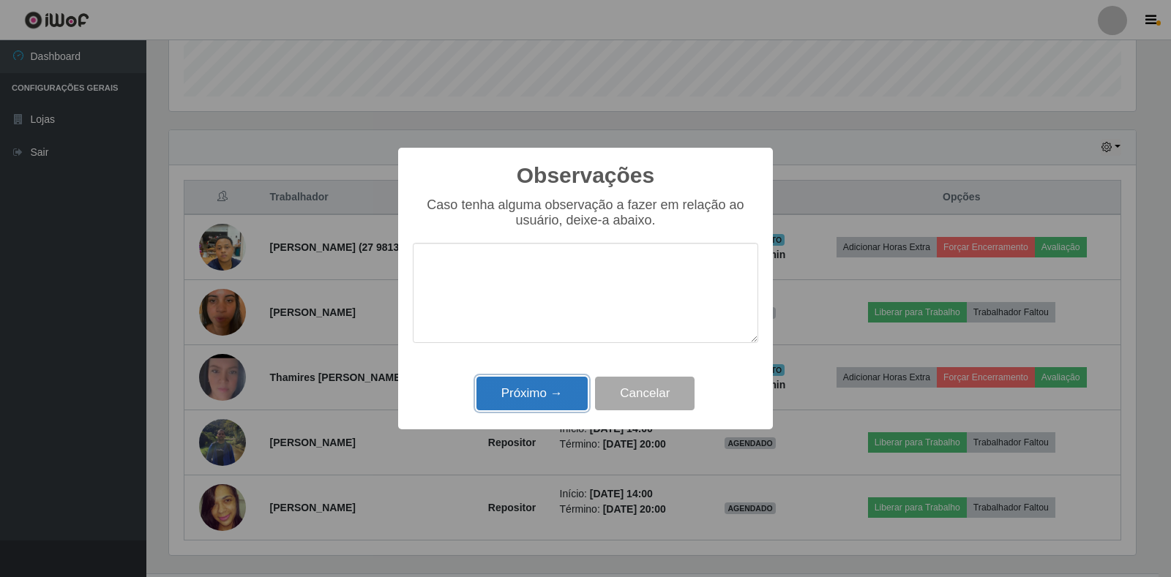
click at [512, 400] on button "Próximo →" at bounding box center [531, 394] width 111 height 34
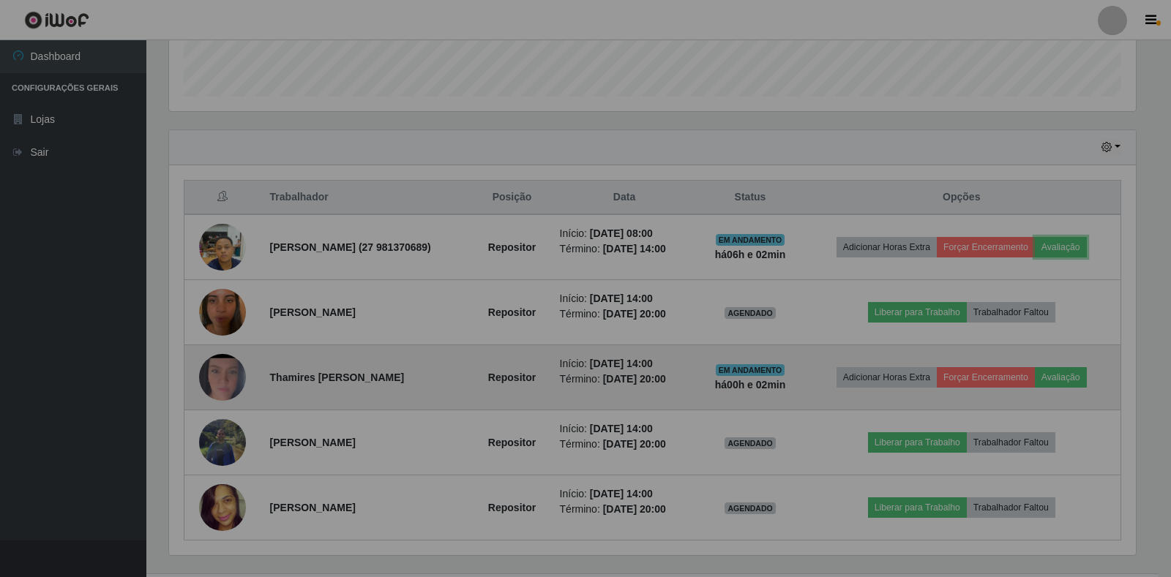
scroll to position [304, 976]
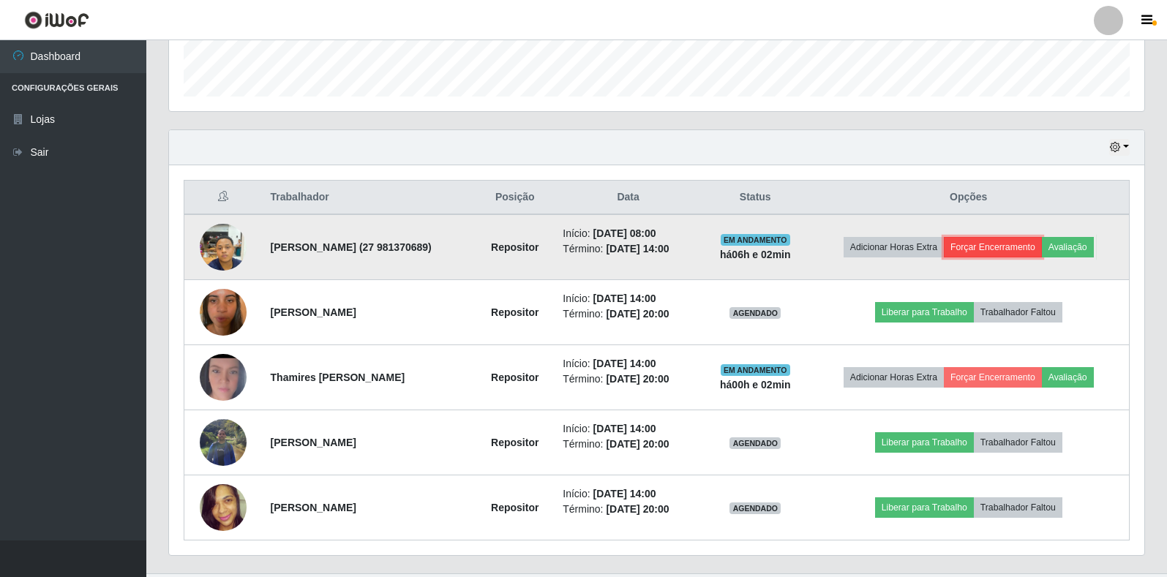
click at [984, 251] on button "Forçar Encerramento" at bounding box center [993, 247] width 98 height 20
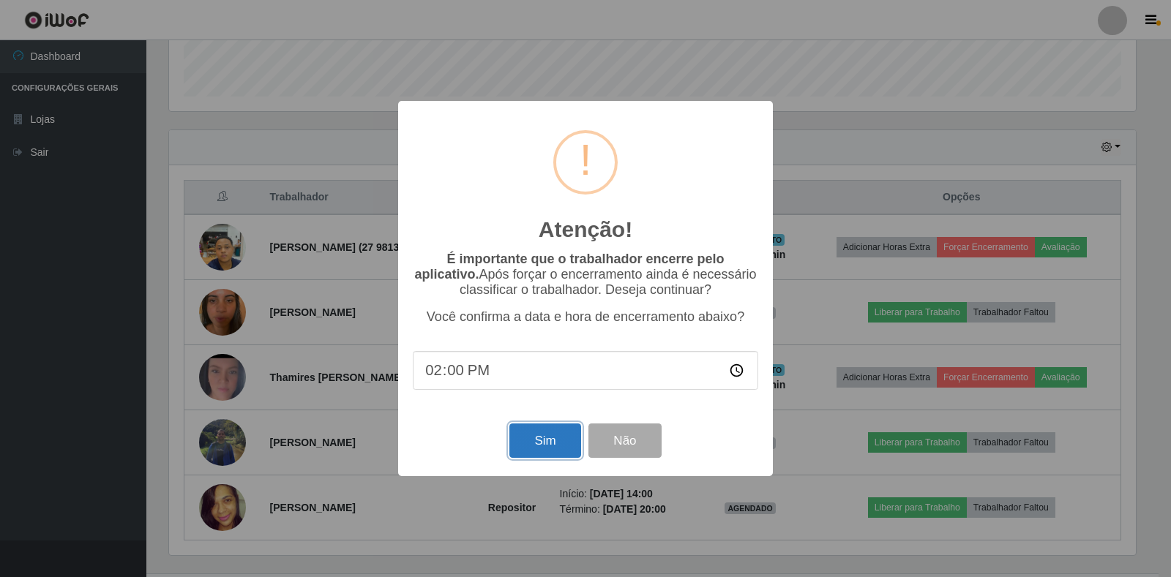
click at [537, 446] on button "Sim" at bounding box center [544, 441] width 71 height 34
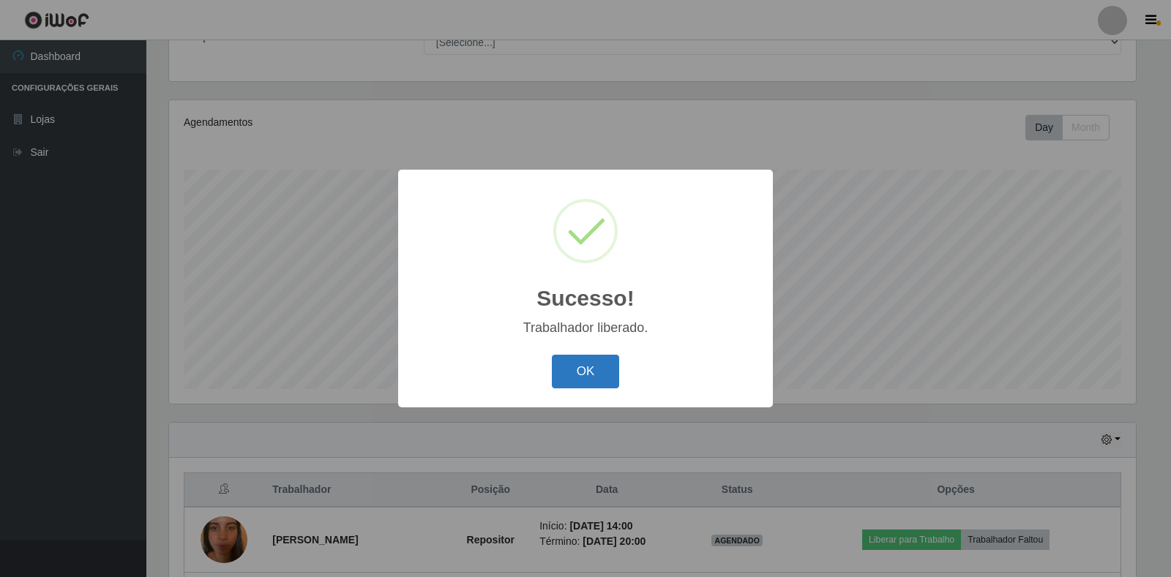
click at [613, 372] on button "OK" at bounding box center [586, 372] width 68 height 34
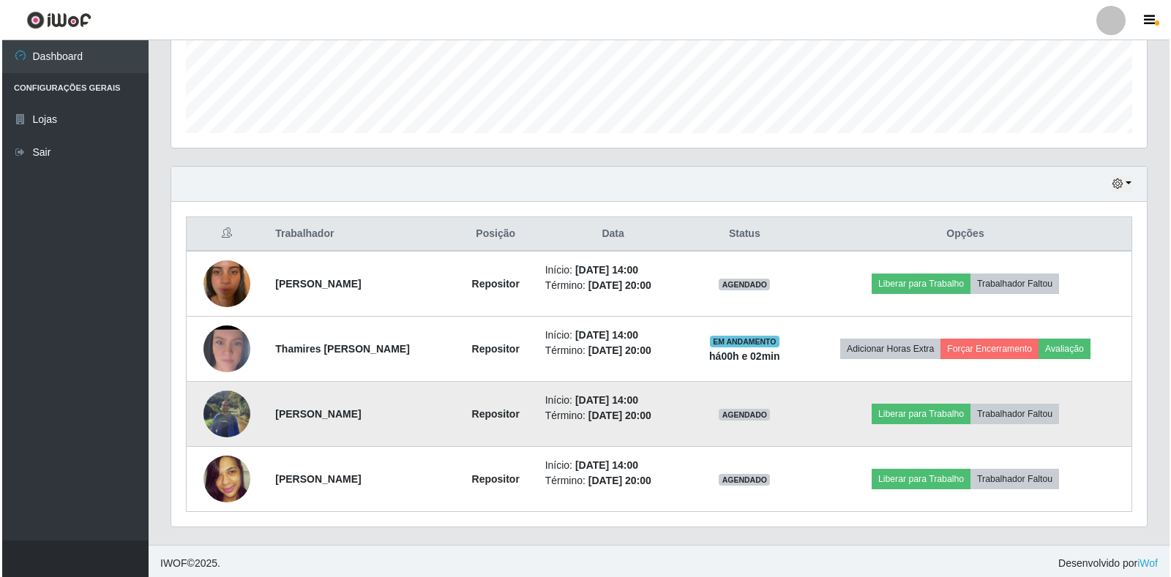
scroll to position [394, 0]
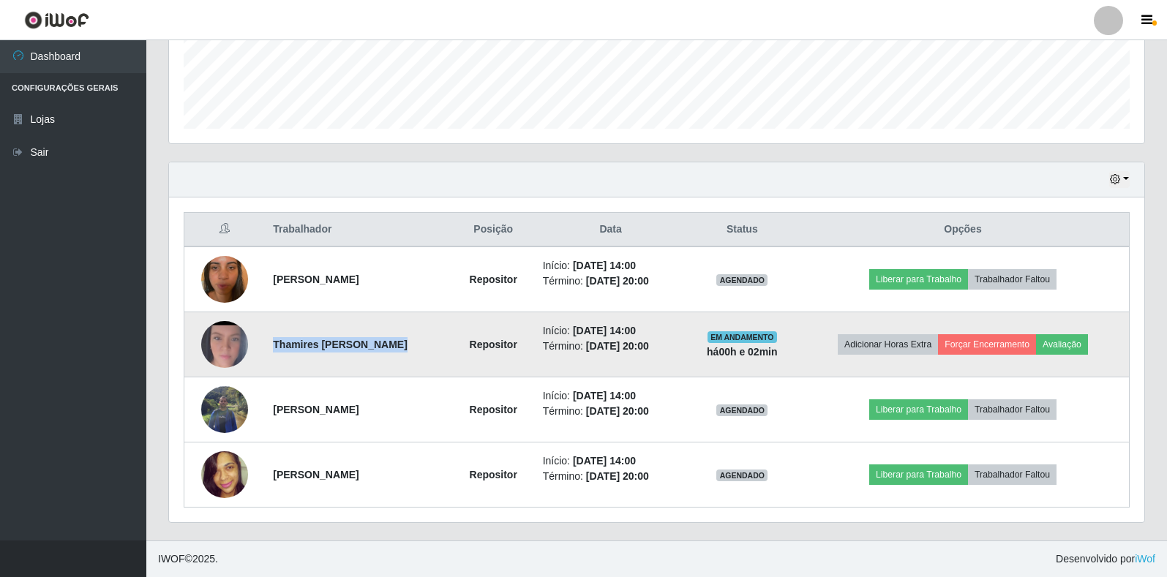
drag, startPoint x: 270, startPoint y: 351, endPoint x: 441, endPoint y: 345, distance: 170.6
click at [441, 345] on tr "Thamires [PERSON_NAME] Repositor Início: [DATE] 14:00 Término: [DATE] 20:00 EM …" at bounding box center [657, 345] width 946 height 65
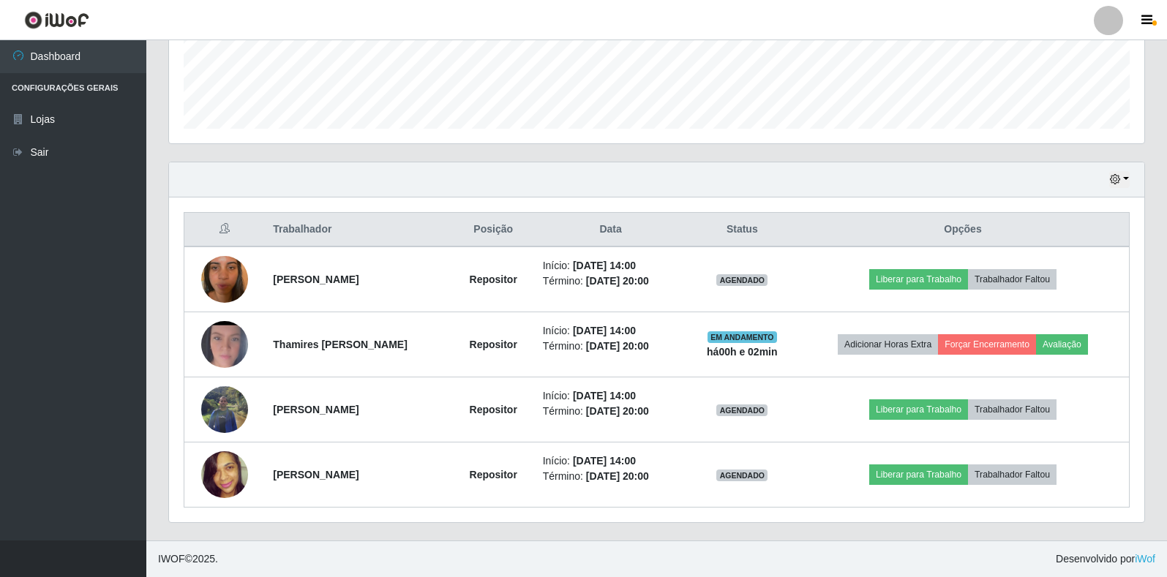
click at [276, 547] on footer "IWOF © 2025 . Desenvolvido por iWof" at bounding box center [656, 559] width 1021 height 37
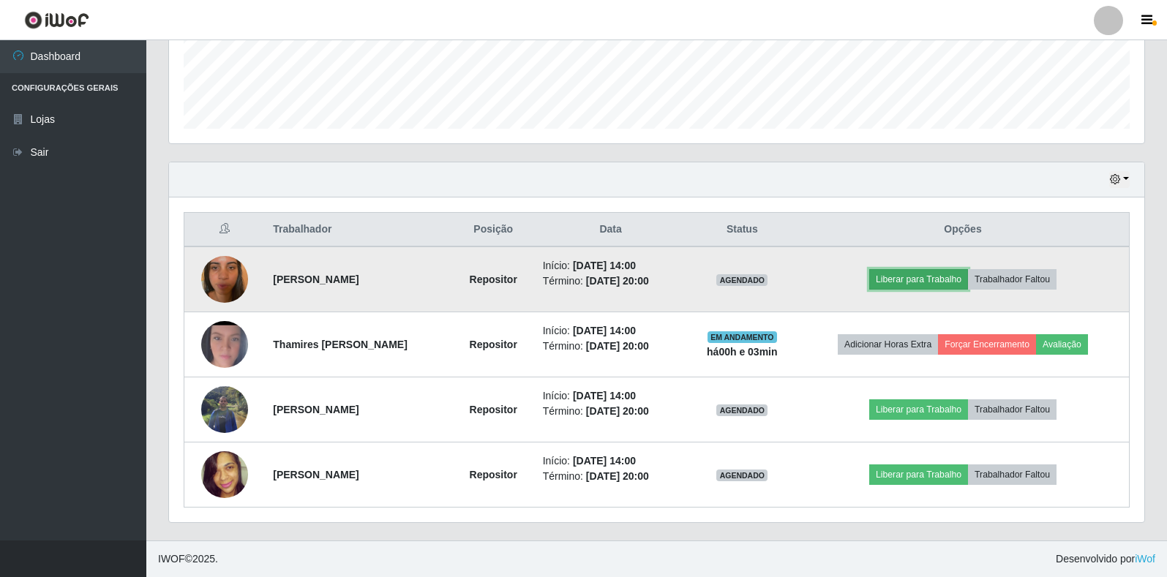
click at [915, 275] on button "Liberar para Trabalho" at bounding box center [918, 279] width 99 height 20
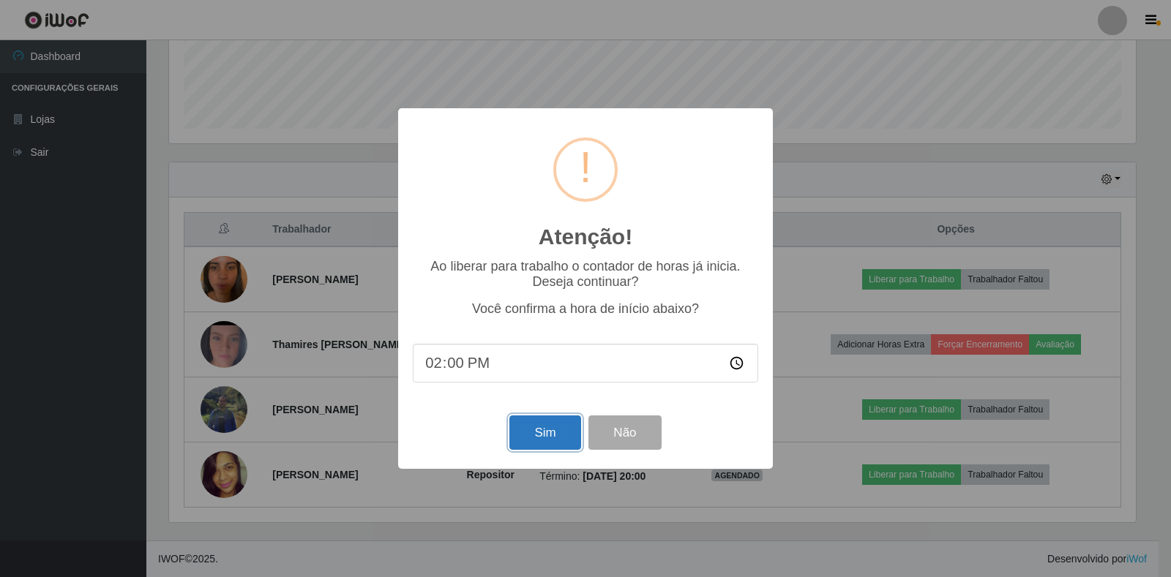
click at [519, 443] on button "Sim" at bounding box center [544, 433] width 71 height 34
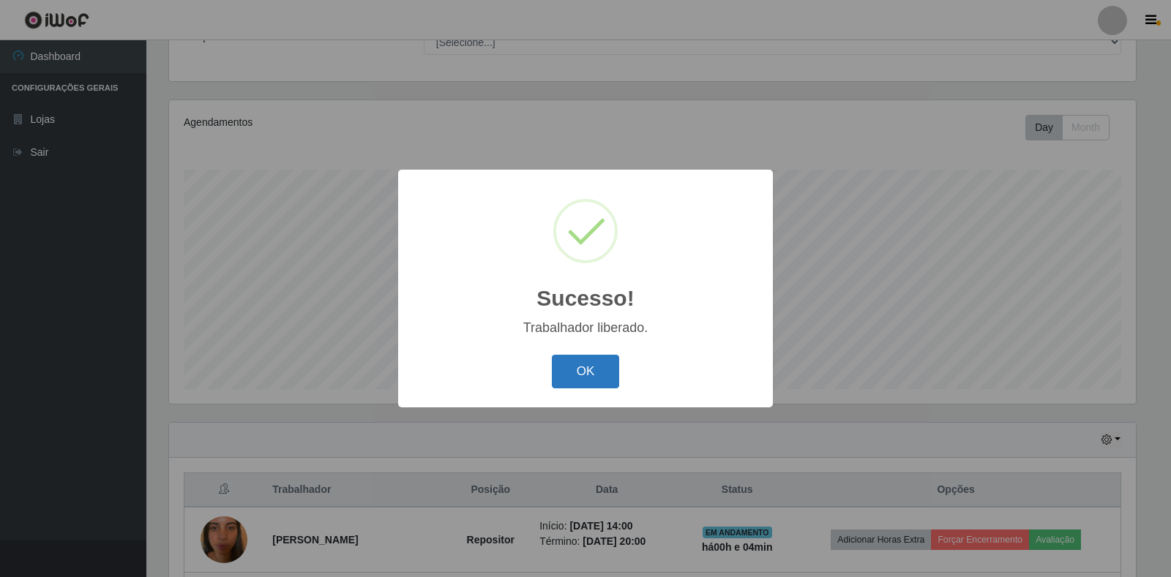
click at [564, 378] on button "OK" at bounding box center [586, 372] width 68 height 34
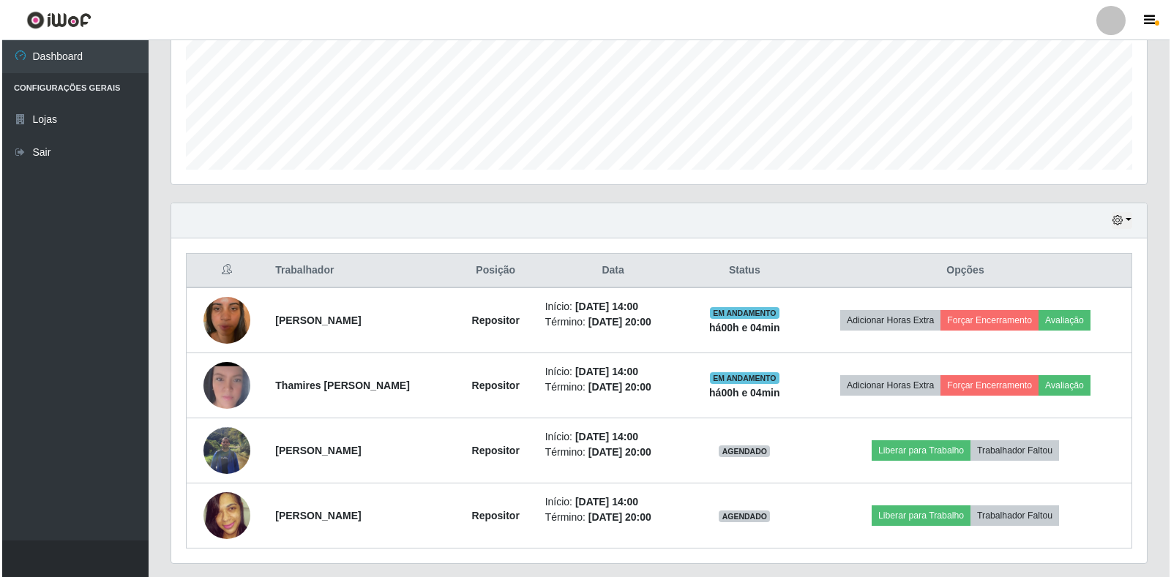
scroll to position [394, 0]
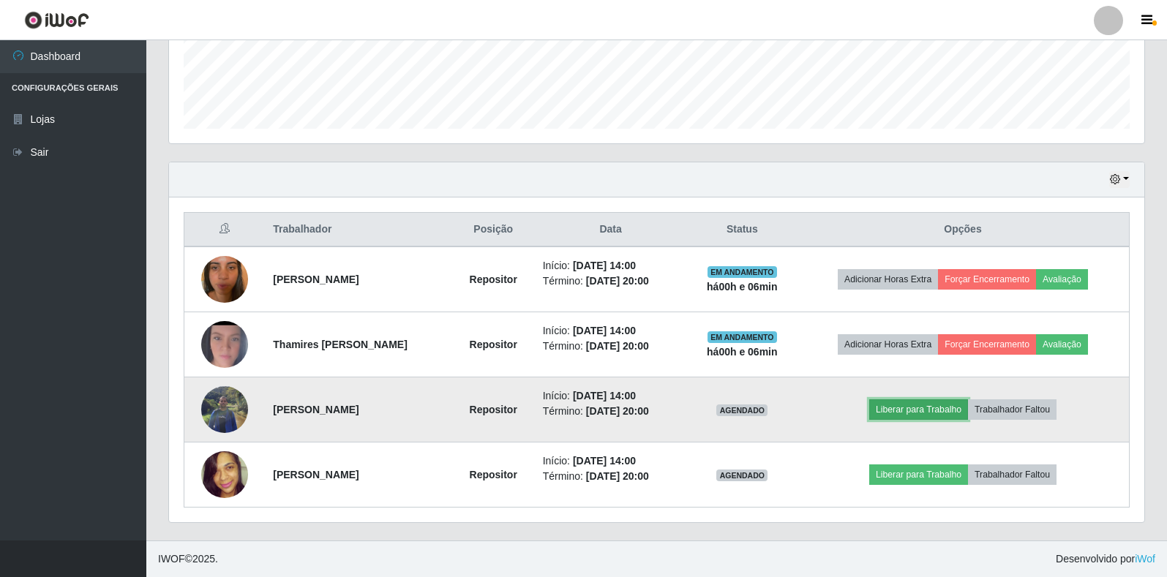
click at [908, 407] on button "Liberar para Trabalho" at bounding box center [918, 410] width 99 height 20
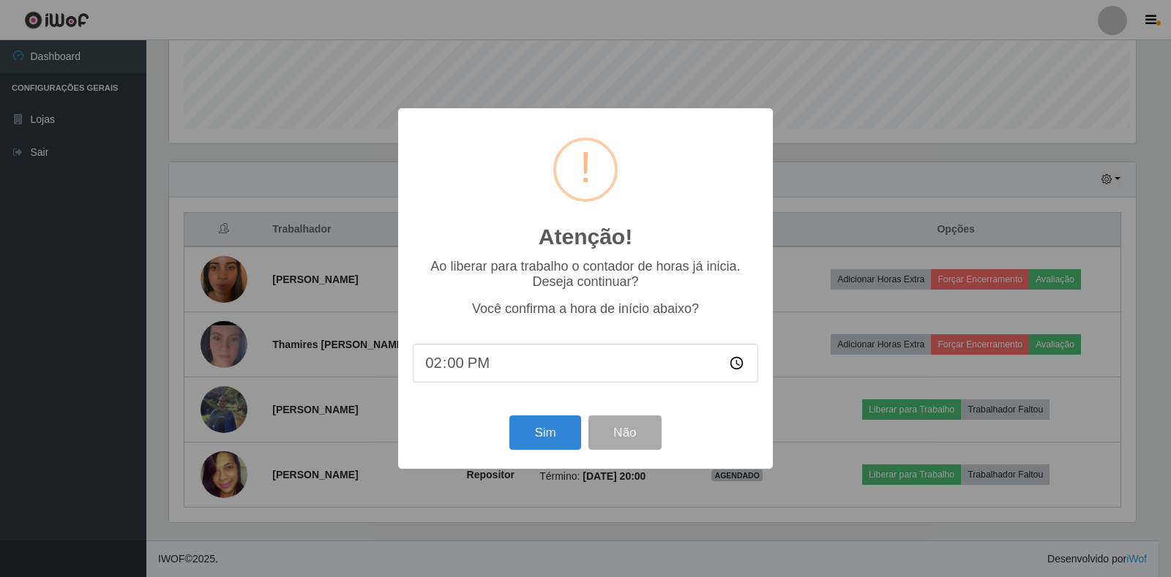
scroll to position [304, 967]
click at [527, 438] on button "Sim" at bounding box center [544, 433] width 71 height 34
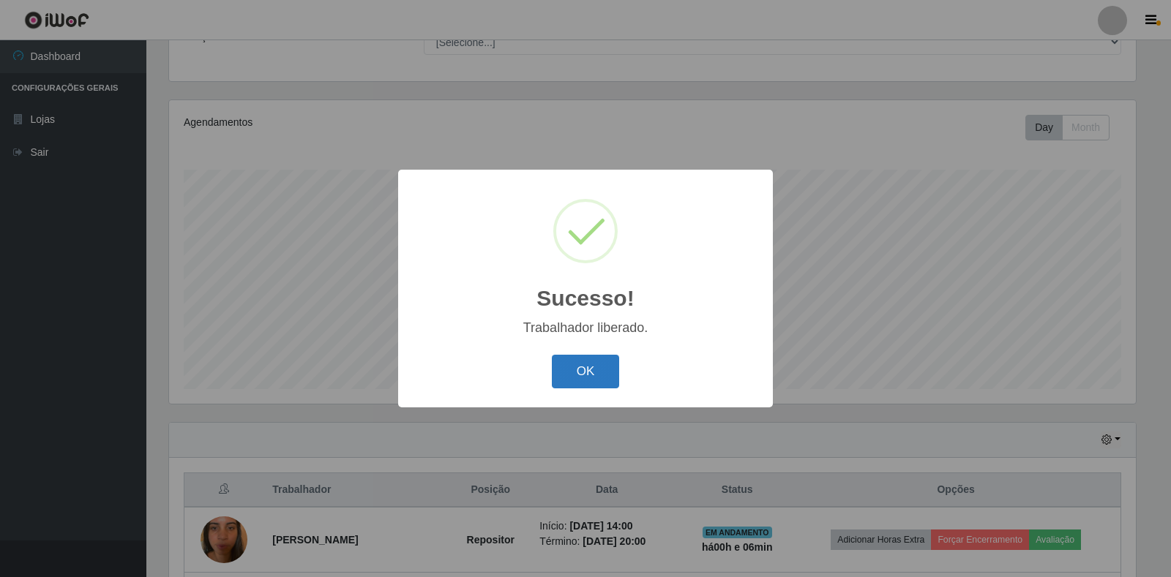
click at [596, 374] on button "OK" at bounding box center [586, 372] width 68 height 34
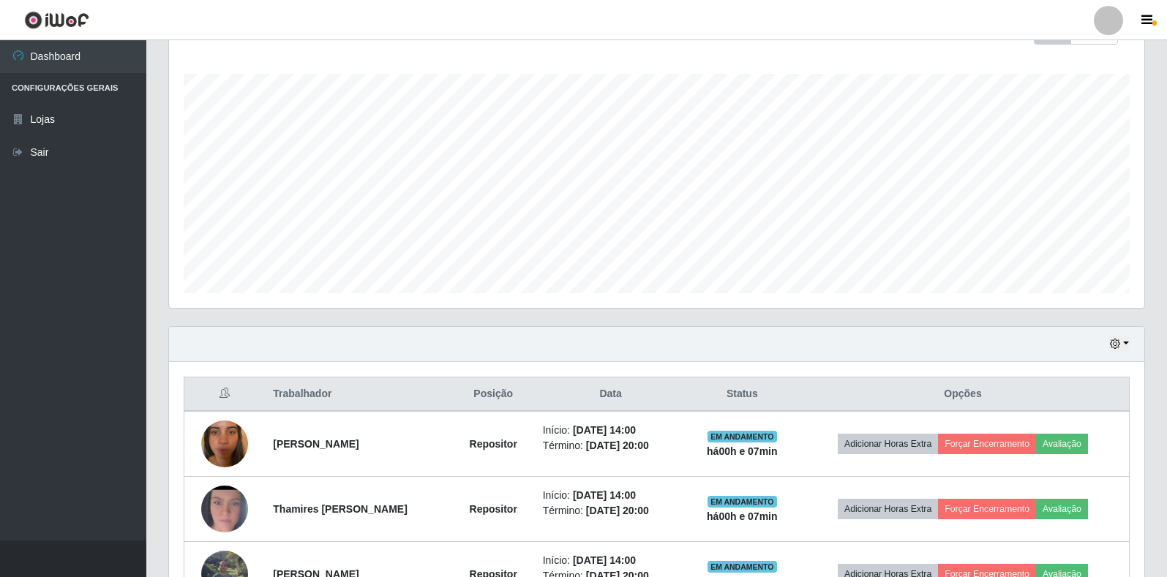
scroll to position [394, 0]
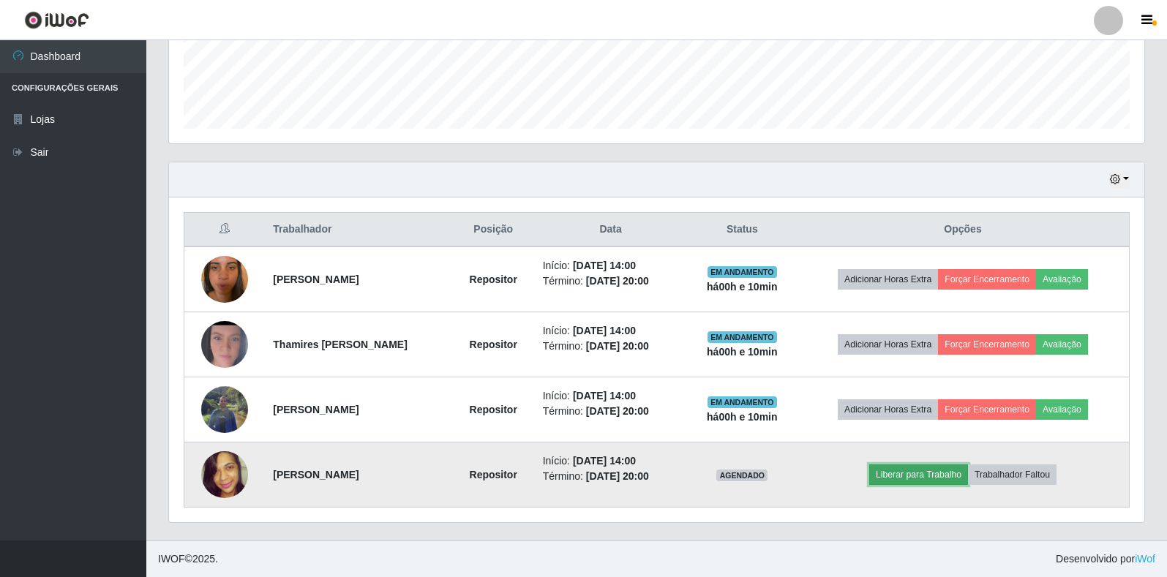
click at [936, 476] on button "Liberar para Trabalho" at bounding box center [918, 475] width 99 height 20
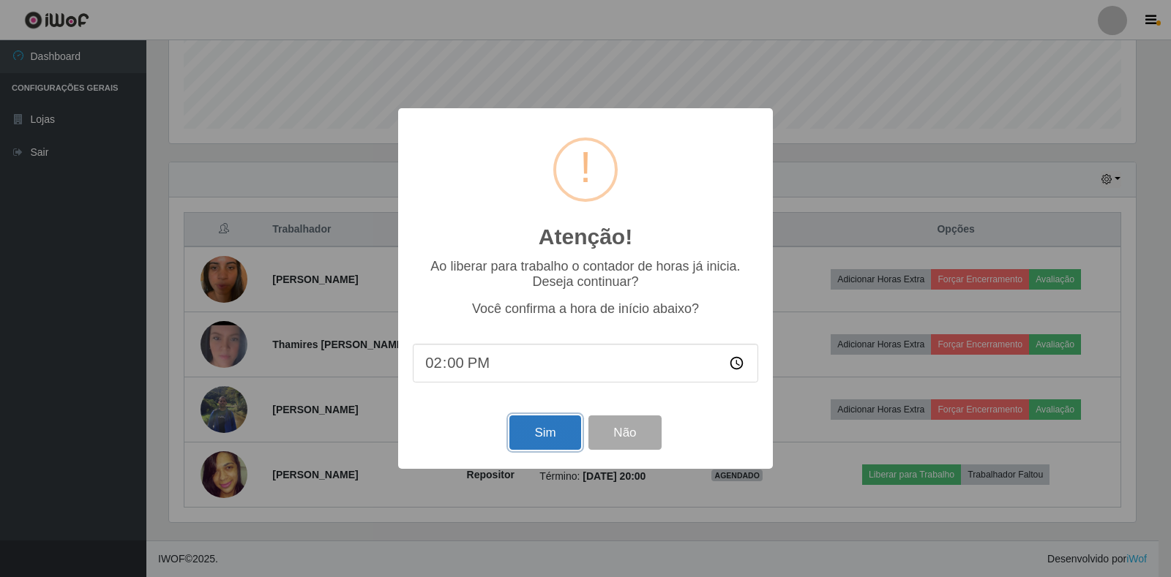
click at [546, 435] on button "Sim" at bounding box center [544, 433] width 71 height 34
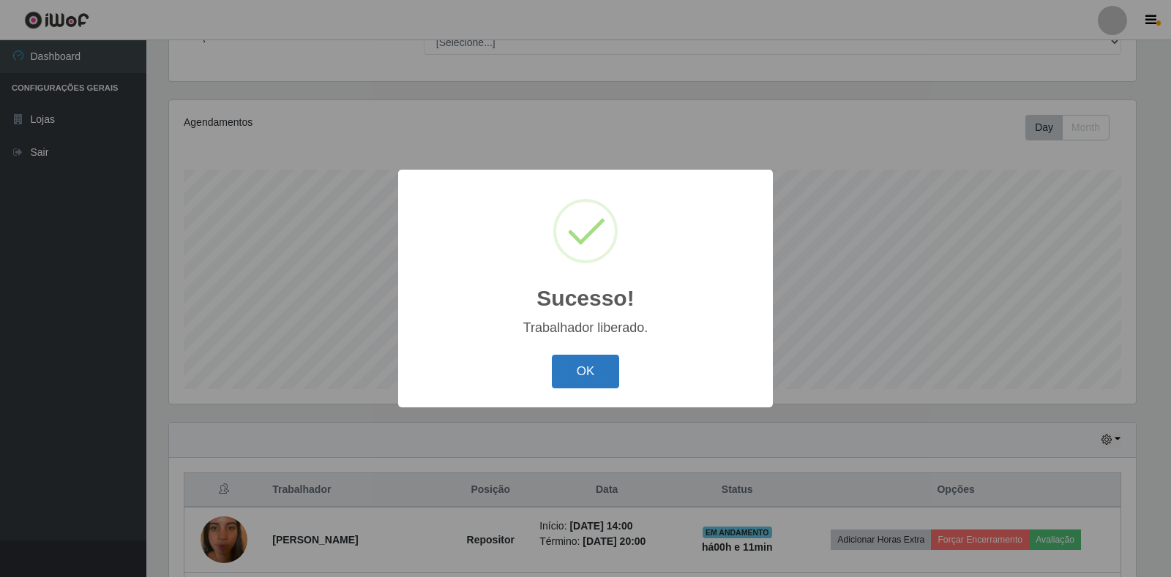
click at [596, 385] on button "OK" at bounding box center [586, 372] width 68 height 34
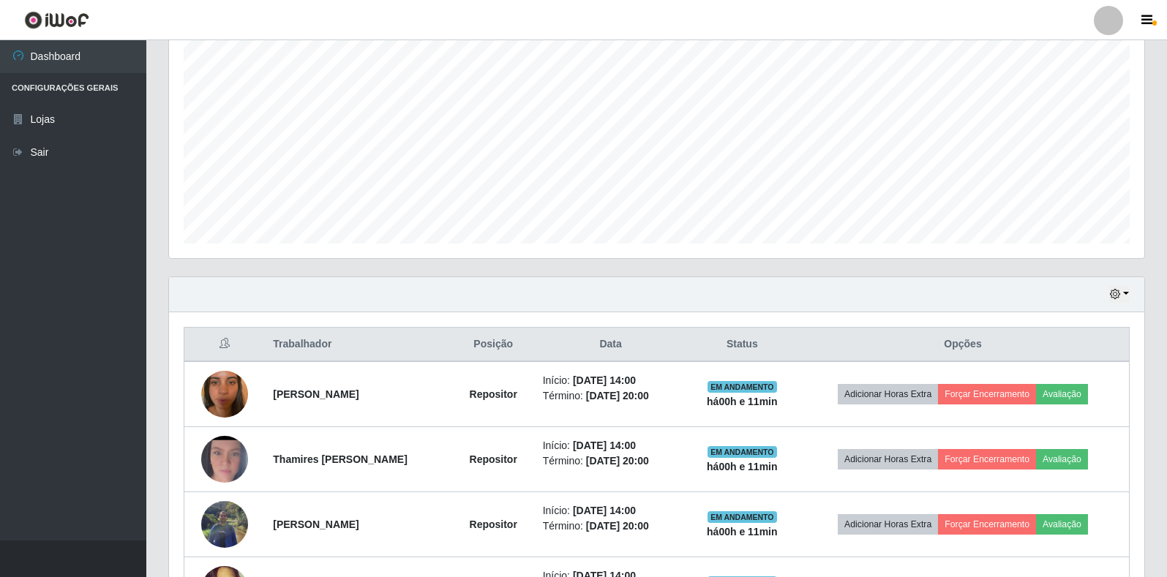
scroll to position [280, 0]
